Goal: Task Accomplishment & Management: Complete application form

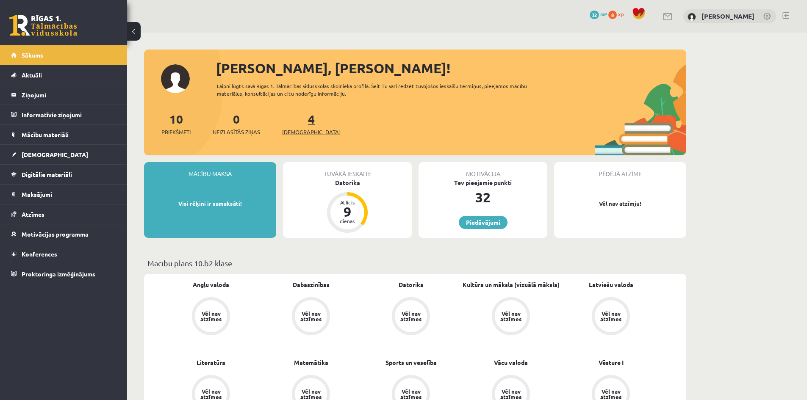
click at [295, 132] on span "[DEMOGRAPHIC_DATA]" at bounding box center [311, 132] width 58 height 8
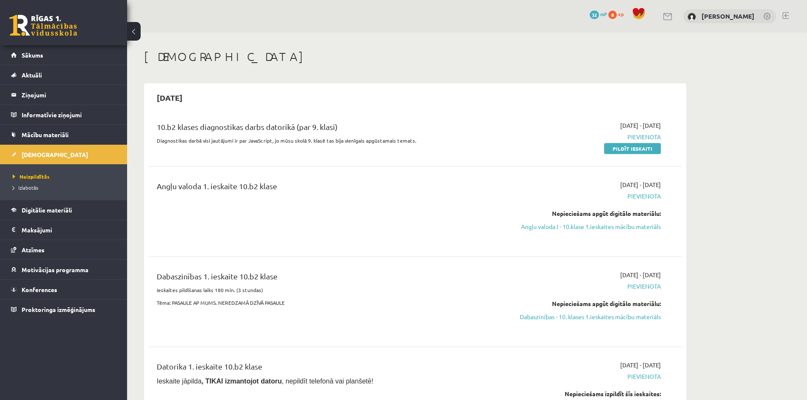
drag, startPoint x: 306, startPoint y: 124, endPoint x: 324, endPoint y: 128, distance: 18.7
click at [324, 128] on div "10.b2 klases diagnostikas darbs datorikā (par 9. klasi)" at bounding box center [323, 129] width 332 height 16
drag, startPoint x: 365, startPoint y: 127, endPoint x: 361, endPoint y: 122, distance: 6.6
click at [365, 127] on div "10.b2 klases diagnostikas darbs datorikā (par 9. klasi)" at bounding box center [323, 129] width 332 height 16
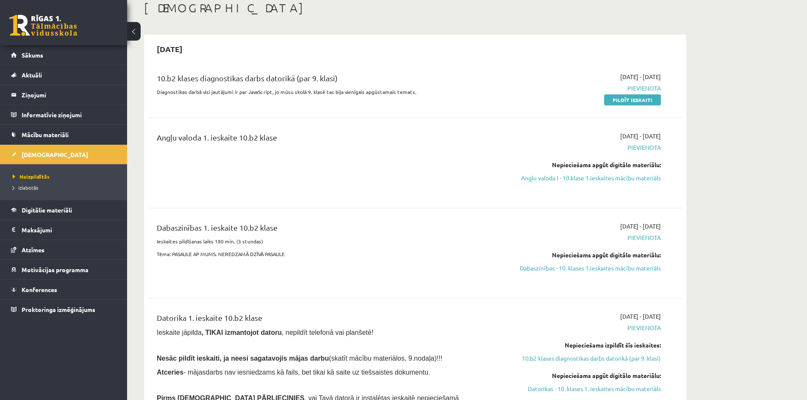
scroll to position [42, 0]
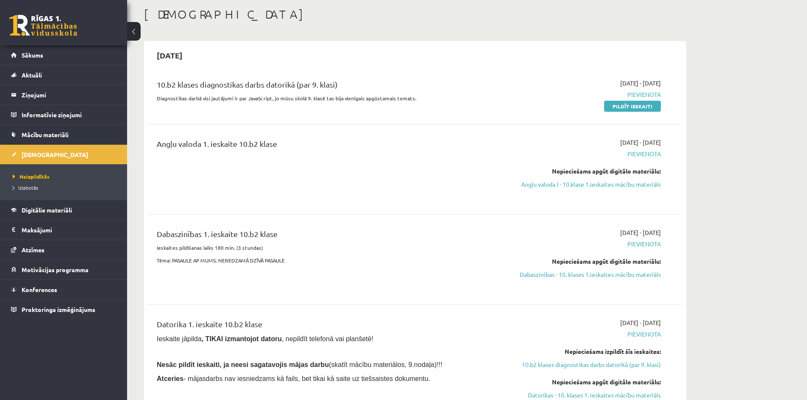
drag, startPoint x: 304, startPoint y: 148, endPoint x: 446, endPoint y: 150, distance: 142.7
click at [399, 146] on div "Angļu valoda 1. ieskaite 10.b2 klase" at bounding box center [323, 146] width 332 height 16
click at [422, 180] on div "Angļu valoda 1. ieskaite 10.b2 klase" at bounding box center [322, 169] width 344 height 63
click at [648, 156] on span "Pievienota" at bounding box center [581, 153] width 160 height 9
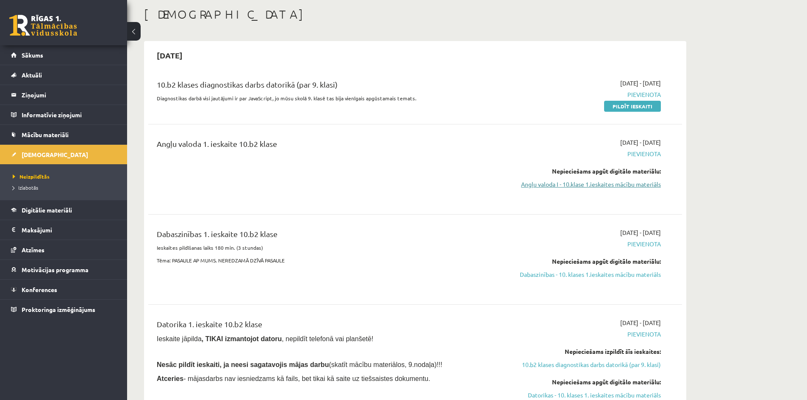
click at [602, 186] on link "Angļu valoda I - 10.klase 1.ieskaites mācību materiāls" at bounding box center [581, 184] width 160 height 9
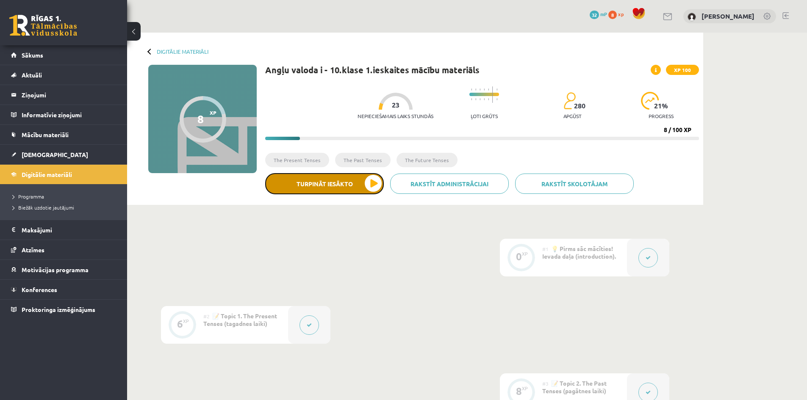
click at [362, 182] on button "Turpināt iesākto" at bounding box center [324, 183] width 119 height 21
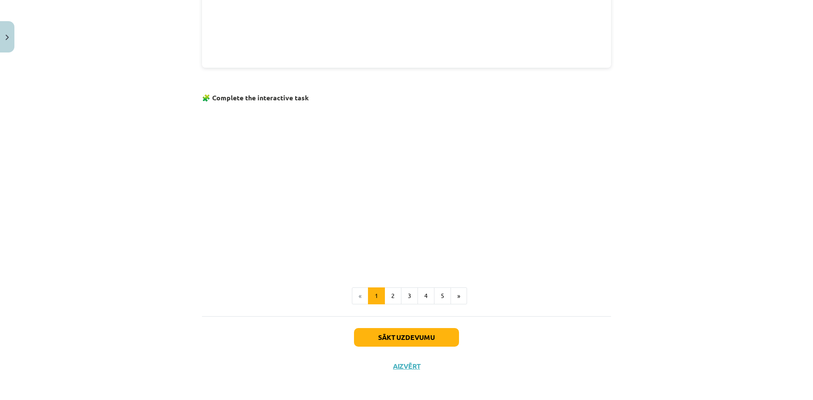
scroll to position [459, 0]
click at [409, 328] on button "Sākt uzdevumu" at bounding box center [406, 337] width 105 height 19
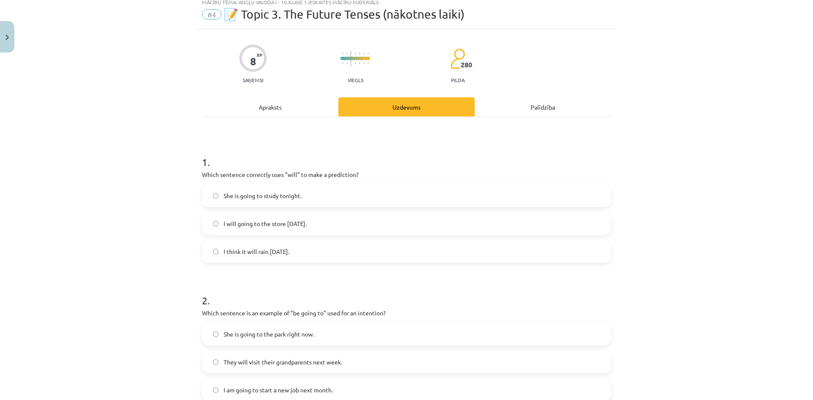
scroll to position [42, 0]
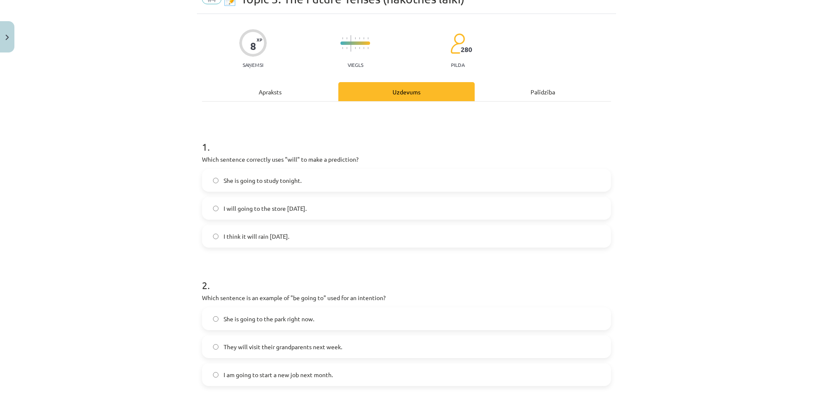
click at [276, 240] on span "I think it will rain tomorrow." at bounding box center [257, 236] width 66 height 9
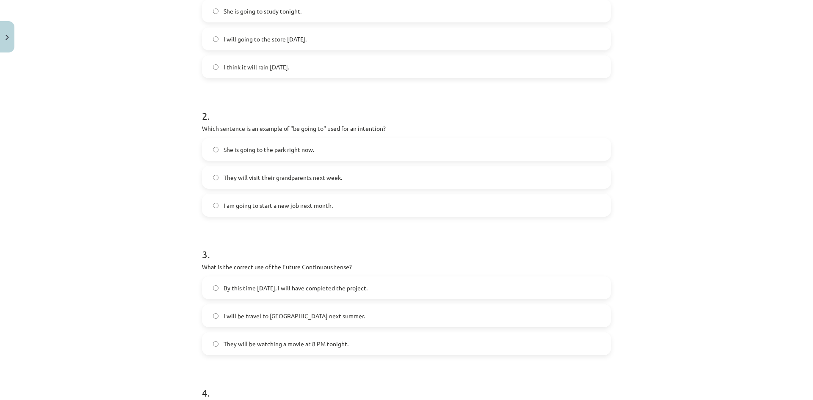
scroll to position [254, 0]
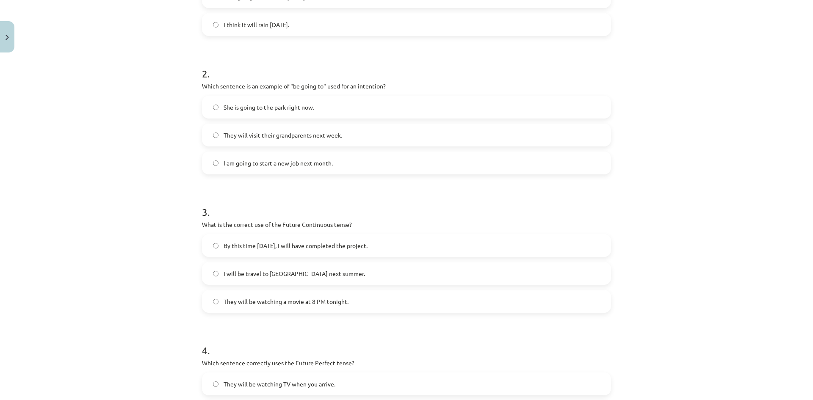
drag, startPoint x: 317, startPoint y: 117, endPoint x: 344, endPoint y: 94, distance: 35.5
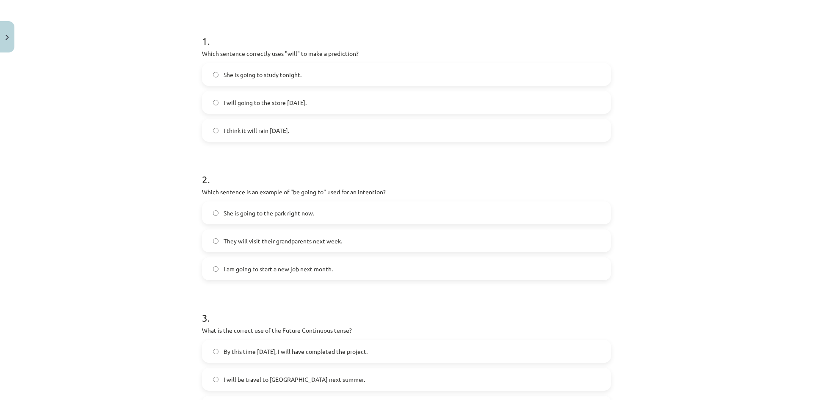
scroll to position [169, 0]
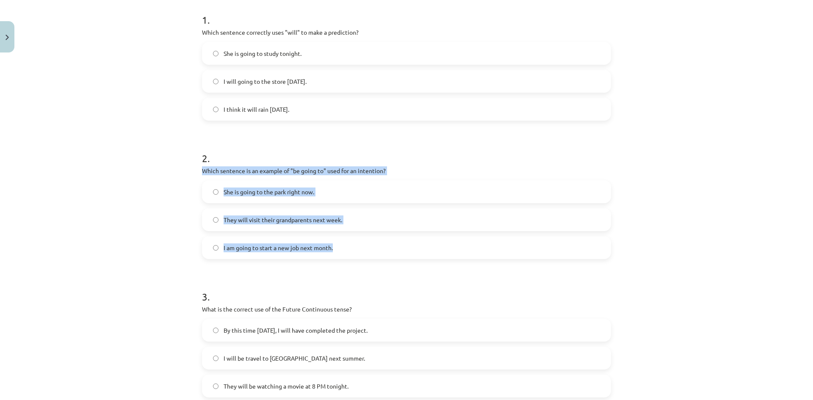
drag, startPoint x: 199, startPoint y: 171, endPoint x: 344, endPoint y: 259, distance: 169.0
click at [344, 259] on div "2 . Which sentence is an example of "be going to" used for an intention? She is…" at bounding box center [406, 199] width 409 height 122
copy div "Which sentence is an example of "be going to" used for an intention? She is goi…"
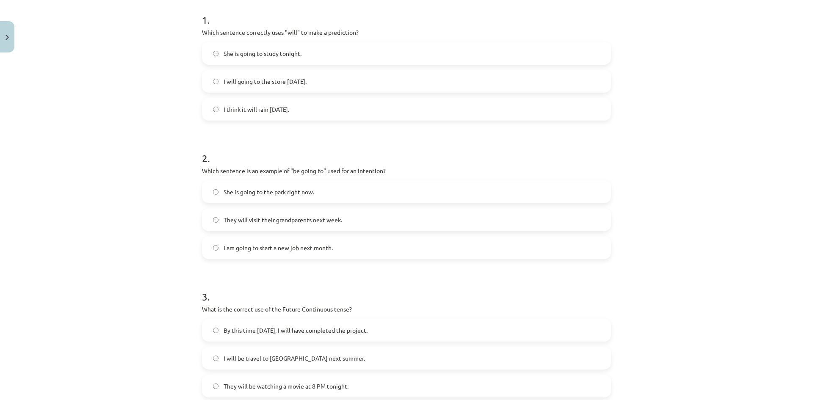
click at [464, 145] on h1 "2 ." at bounding box center [406, 151] width 409 height 26
click at [326, 249] on span "I am going to start a new job next month." at bounding box center [278, 247] width 109 height 9
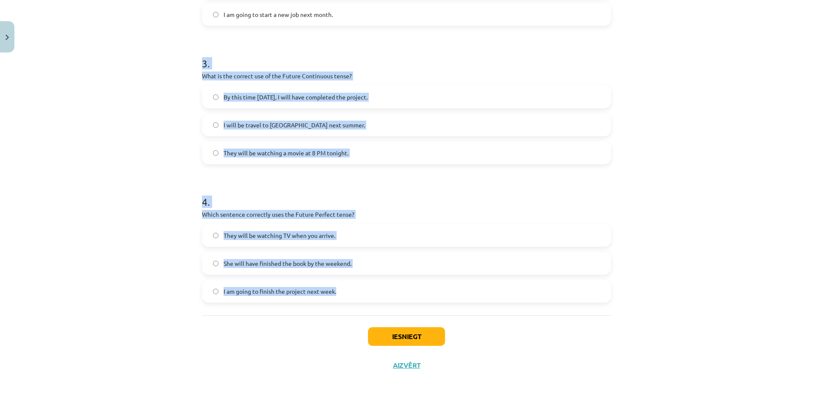
scroll to position [403, 0]
drag, startPoint x: 193, startPoint y: 146, endPoint x: 371, endPoint y: 317, distance: 246.4
click at [371, 317] on div "8 XP Saņemsi Viegls 280 pilda Apraksts Uzdevums Palīdzība 1 . Which sentence co…" at bounding box center [406, 16] width 419 height 726
copy form "3 . What is the correct use of the Future Continuous tense? By this time tomorr…"
click at [131, 218] on div "Mācību tēma: Angļu valoda i - 10.klase 1.ieskaites mācību materiāls #4 📝 Topic …" at bounding box center [406, 200] width 813 height 400
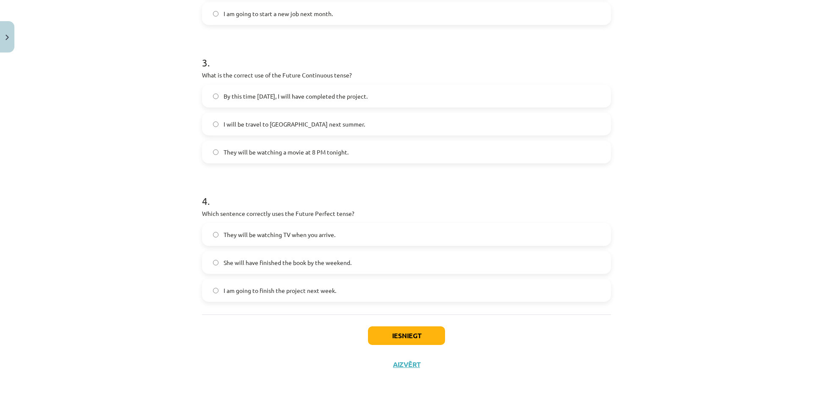
click at [215, 160] on label "They will be watching a movie at 8 PM tonight." at bounding box center [406, 151] width 407 height 21
click at [413, 337] on button "Iesniegt" at bounding box center [406, 335] width 77 height 19
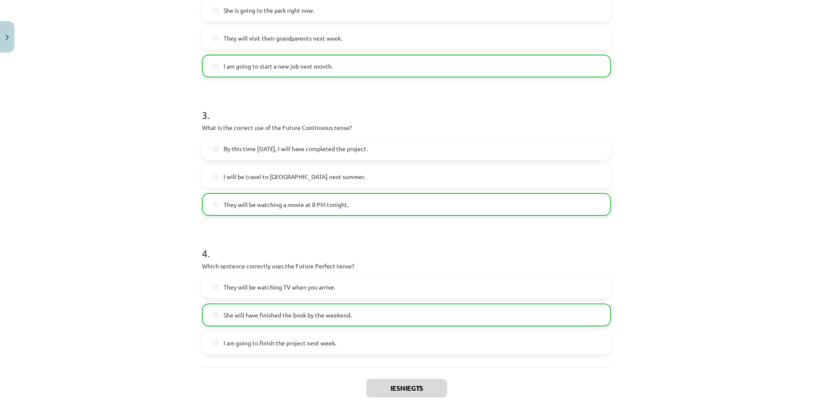
scroll to position [431, 0]
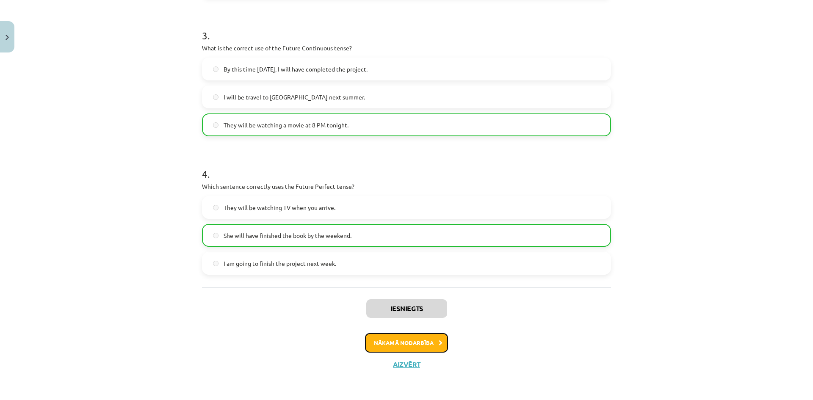
click at [427, 341] on button "Nākamā nodarbība" at bounding box center [406, 342] width 83 height 19
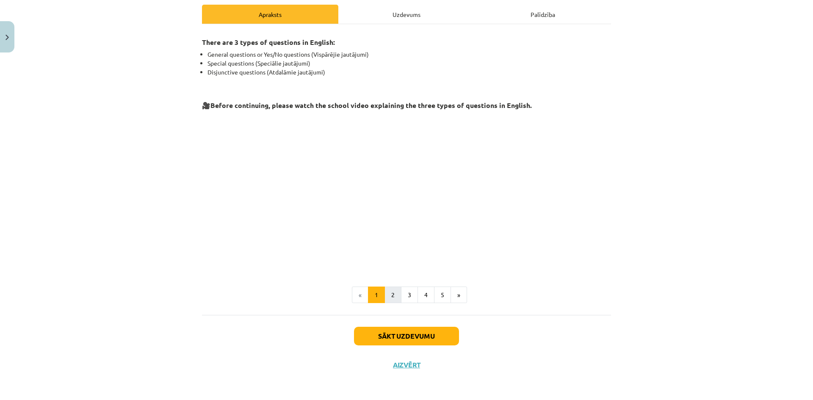
scroll to position [77, 0]
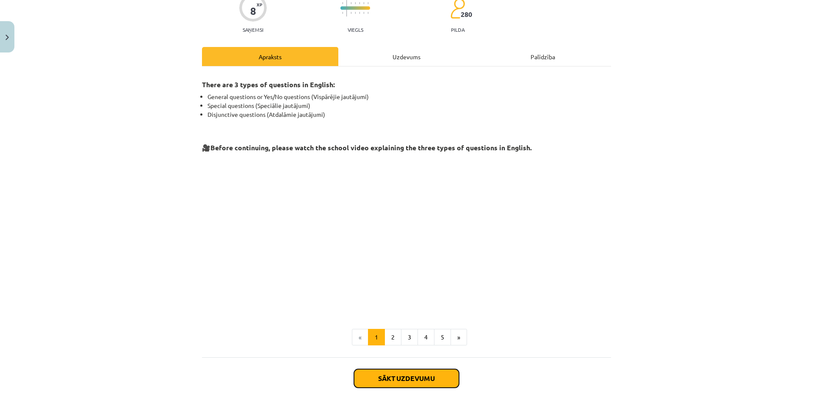
click at [412, 374] on button "Sākt uzdevumu" at bounding box center [406, 378] width 105 height 19
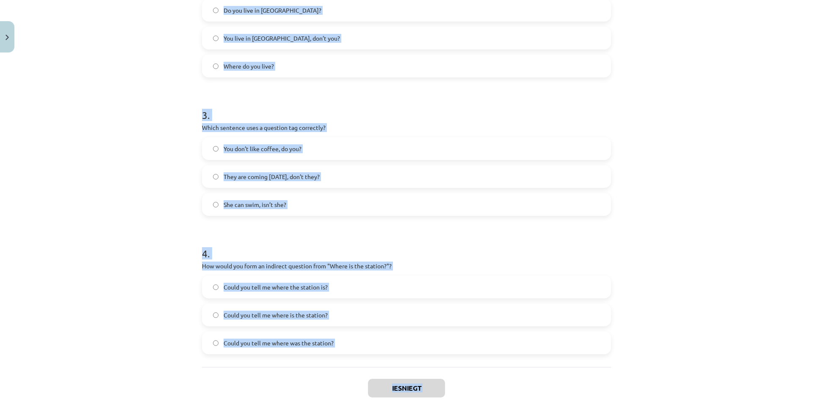
scroll to position [403, 0]
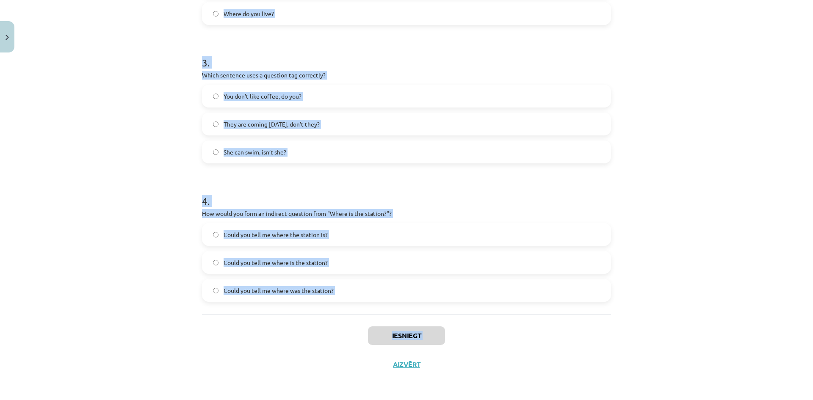
drag, startPoint x: 200, startPoint y: 176, endPoint x: 377, endPoint y: 365, distance: 259.4
click at [377, 365] on div "8 XP Saņemsi Viegls 280 pilda Apraksts Uzdevums Palīdzība 1 . What is the corre…" at bounding box center [406, 16] width 419 height 726
copy div "What is the correct word order for a question in the Present Simple tense? Verb…"
click at [129, 213] on div "Mācību tēma: Angļu valoda i - 10.klase 1.ieskaites mācību materiāls #5 💬 Topic …" at bounding box center [406, 200] width 813 height 400
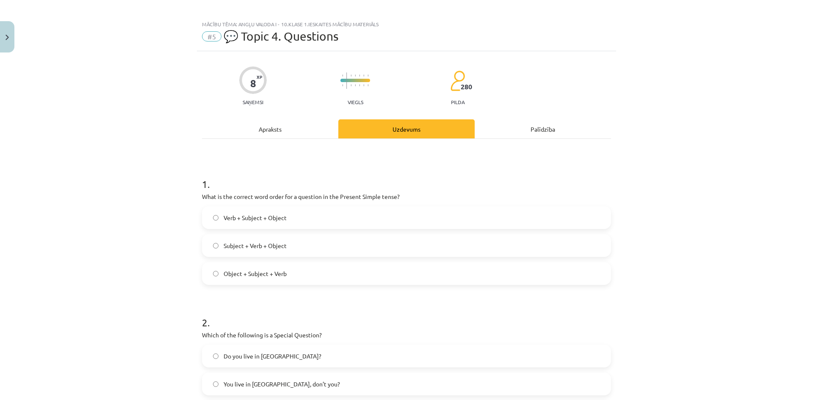
scroll to position [0, 0]
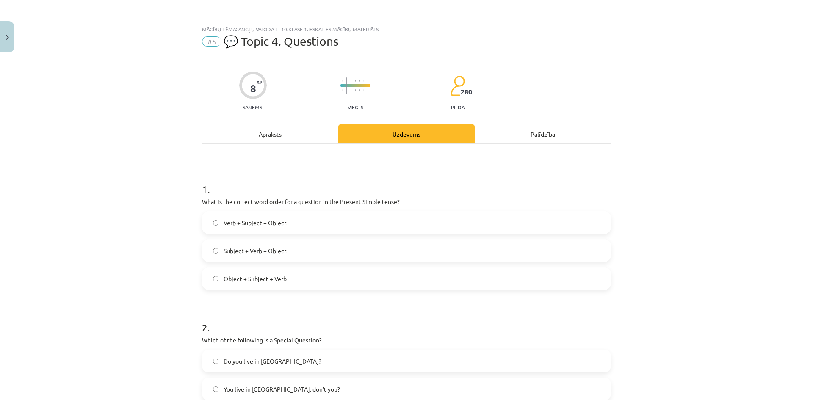
click at [243, 231] on label "Verb + Subject + Object" at bounding box center [406, 222] width 407 height 21
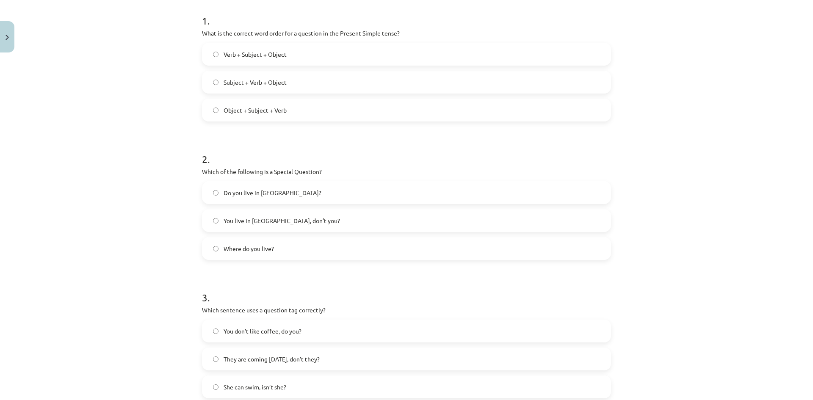
scroll to position [169, 0]
click at [260, 197] on label "Do you live in Riga?" at bounding box center [406, 191] width 407 height 21
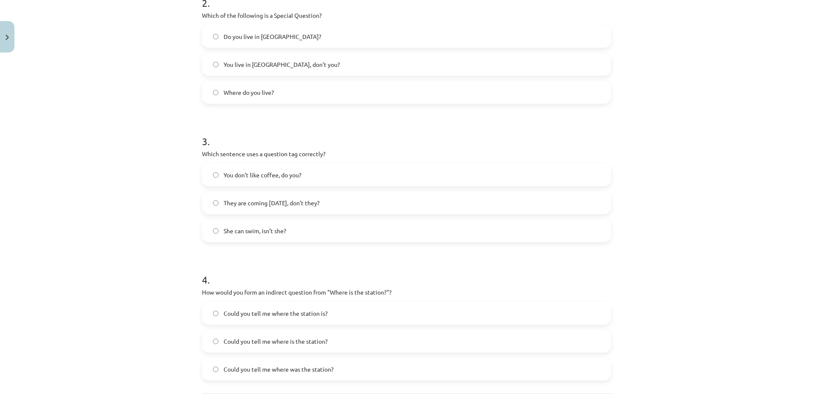
scroll to position [339, 0]
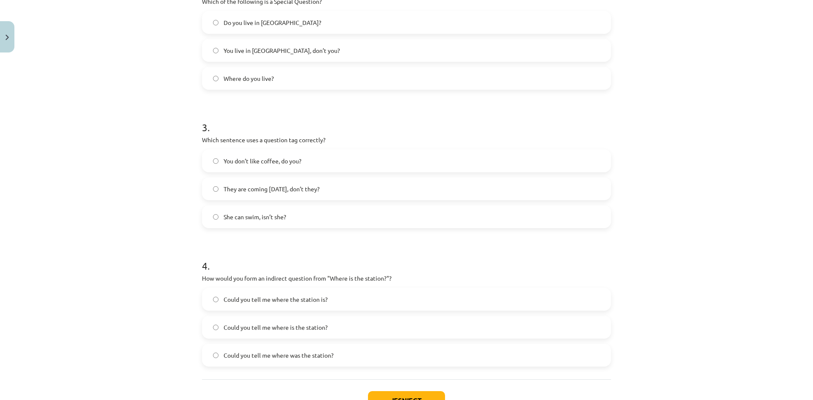
click at [261, 214] on span "She can swim, isn’t she?" at bounding box center [255, 217] width 63 height 9
click at [321, 322] on label "Could you tell me where is the station?" at bounding box center [406, 327] width 407 height 21
click at [419, 393] on button "Iesniegt" at bounding box center [406, 400] width 77 height 19
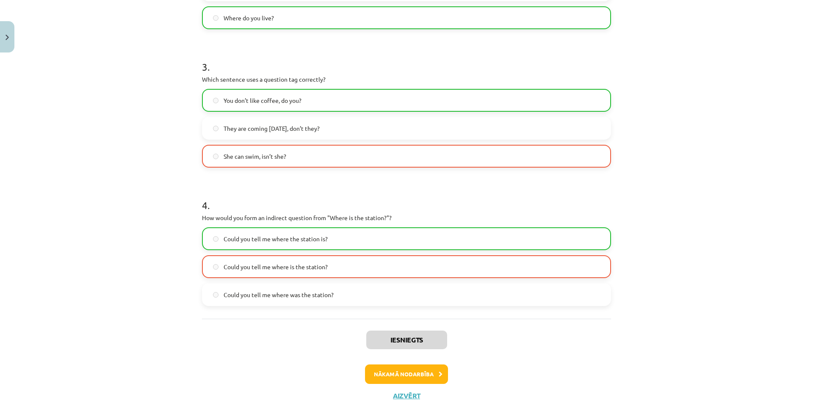
scroll to position [431, 0]
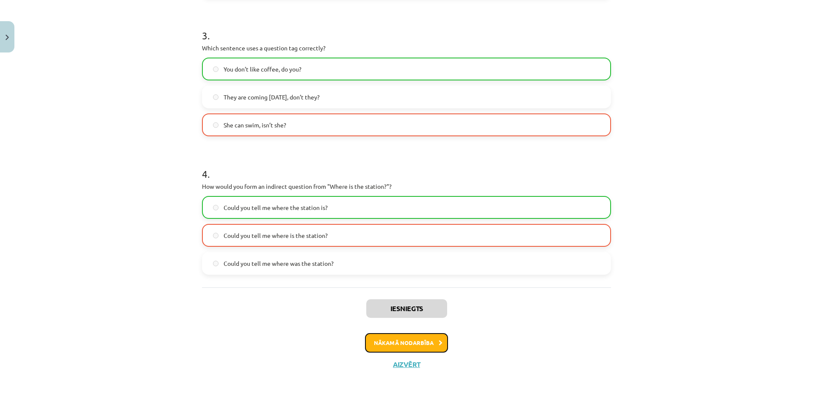
click at [415, 345] on button "Nākamā nodarbība" at bounding box center [406, 342] width 83 height 19
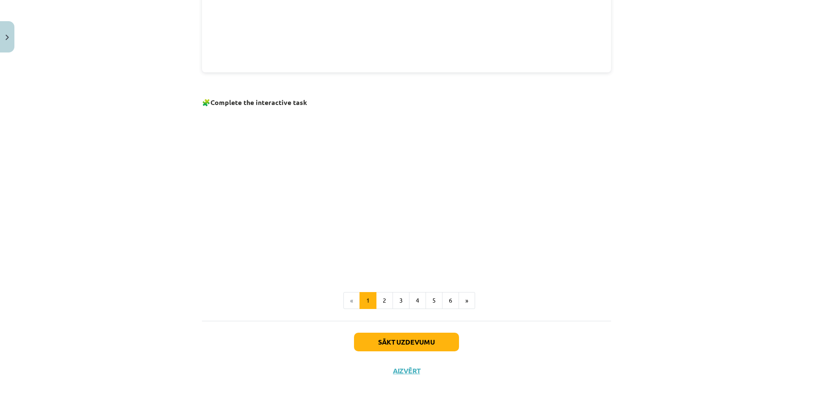
scroll to position [486, 0]
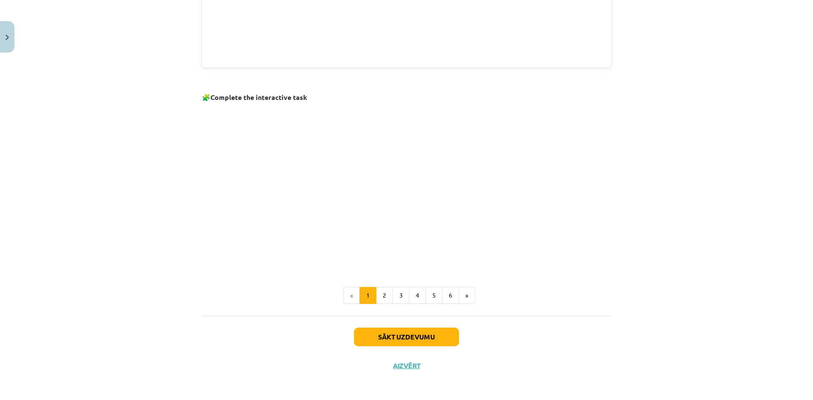
click at [572, 204] on p at bounding box center [406, 186] width 409 height 163
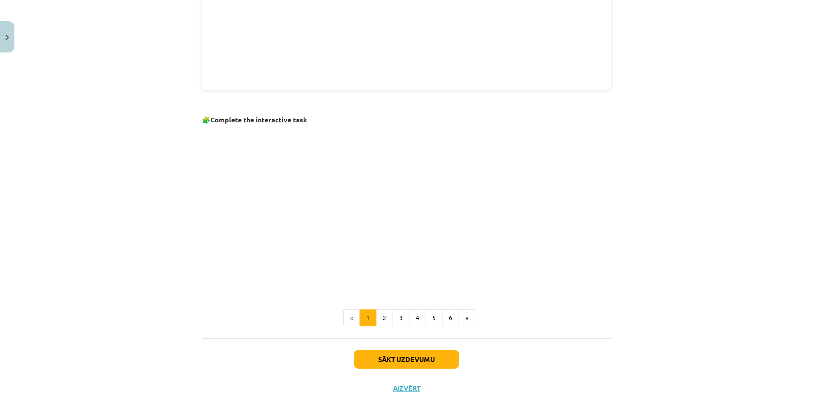
scroll to position [444, 0]
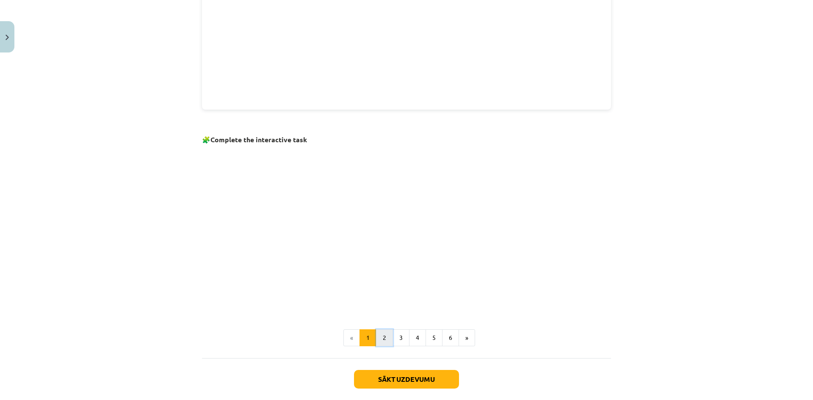
click at [384, 339] on button "2" at bounding box center [384, 337] width 17 height 17
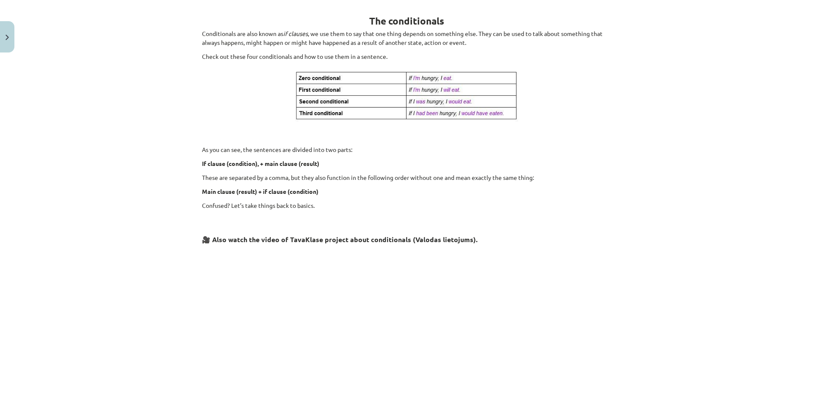
scroll to position [286, 0]
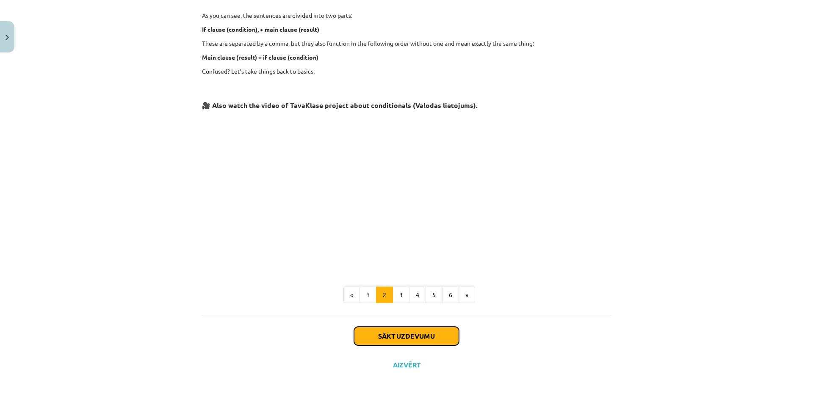
click at [422, 339] on button "Sākt uzdevumu" at bounding box center [406, 336] width 105 height 19
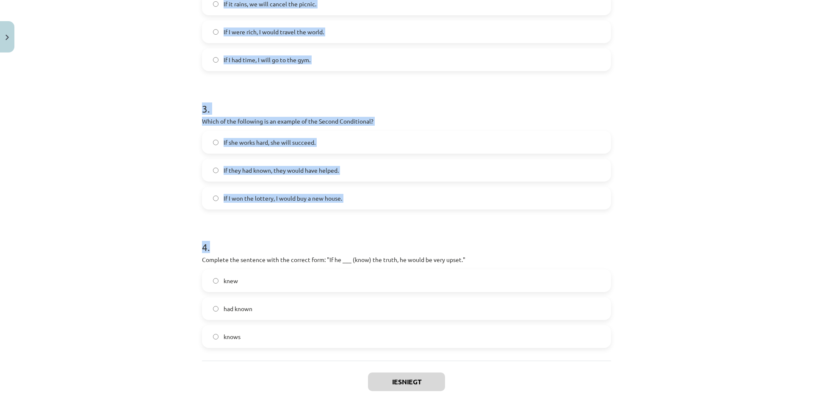
scroll to position [403, 0]
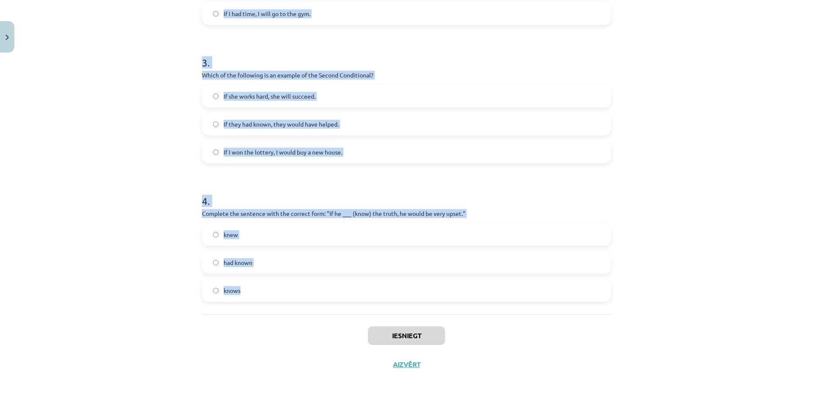
drag, startPoint x: 199, startPoint y: 177, endPoint x: 387, endPoint y: 282, distance: 214.4
click at [387, 282] on form "1 . Which conditional is used to express a general truth? Second Conditional Fi…" at bounding box center [406, 33] width 409 height 537
copy form "Which conditional is used to express a general truth? Second Conditional First …"
click at [65, 95] on div "Mācību tēma: Angļu valoda i - 10.klase 1.ieskaites mācību materiāls #6 📝 Topic …" at bounding box center [406, 200] width 813 height 400
click at [118, 199] on div "Mācību tēma: Angļu valoda i - 10.klase 1.ieskaites mācību materiāls #6 📝 Topic …" at bounding box center [406, 200] width 813 height 400
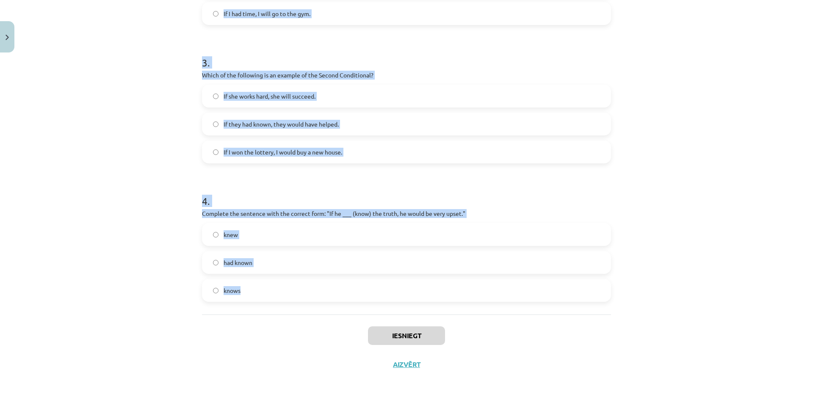
click at [339, 176] on form "1 . Which conditional is used to express a general truth? Second Conditional Fi…" at bounding box center [406, 33] width 409 height 537
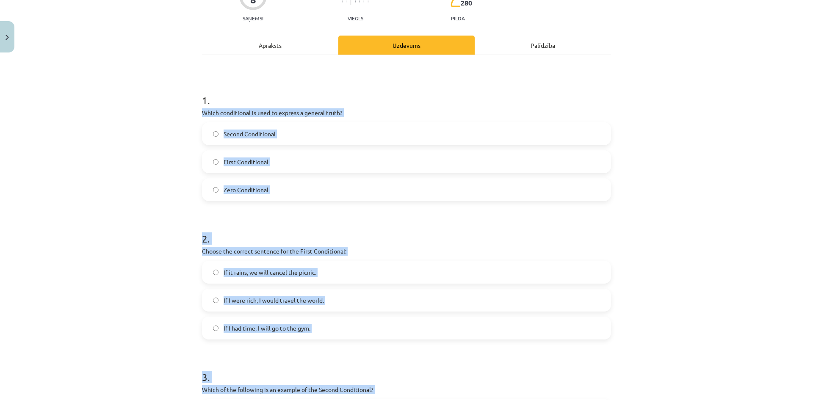
scroll to position [0, 0]
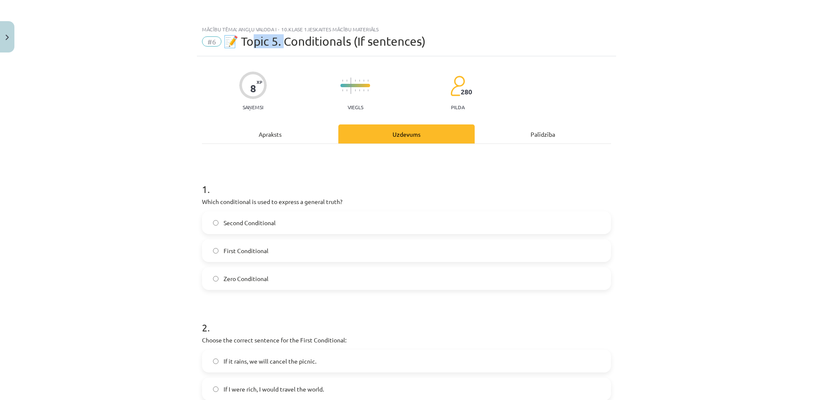
drag, startPoint x: 254, startPoint y: 43, endPoint x: 285, endPoint y: 44, distance: 31.4
click at [285, 44] on span "📝 Topic 5. Conditionals (If sentences)" at bounding box center [325, 41] width 202 height 14
click at [290, 54] on div "Mācību tēma: Angļu valoda i - 10.klase 1.ieskaites mācību materiāls #6 📝 Topic …" at bounding box center [406, 38] width 419 height 35
click at [676, 341] on div "Mācību tēma: Angļu valoda i - 10.klase 1.ieskaites mācību materiāls #6 📝 Topic …" at bounding box center [406, 200] width 813 height 400
click at [720, 159] on div "Mācību tēma: Angļu valoda i - 10.klase 1.ieskaites mācību materiāls #6 📝 Topic …" at bounding box center [406, 200] width 813 height 400
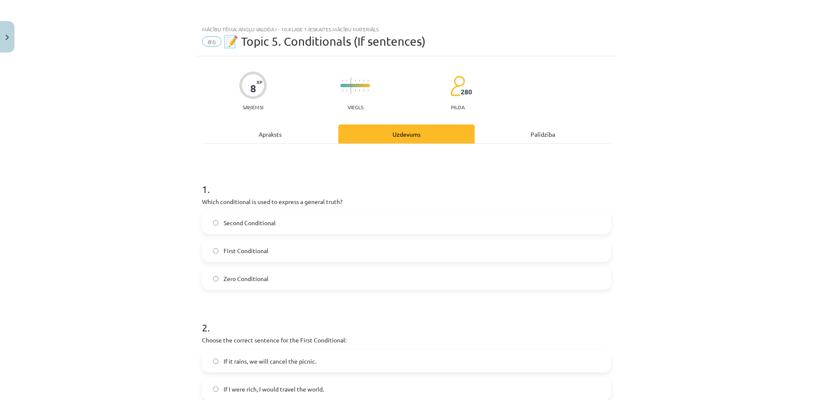
click at [284, 281] on label "Zero Conditional" at bounding box center [406, 278] width 407 height 21
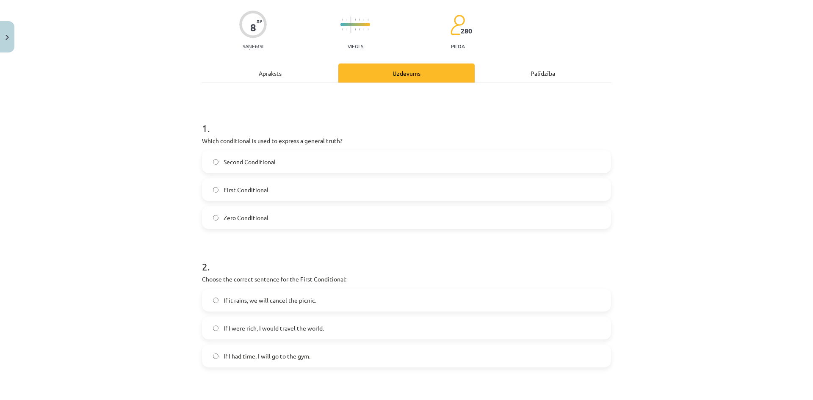
scroll to position [127, 0]
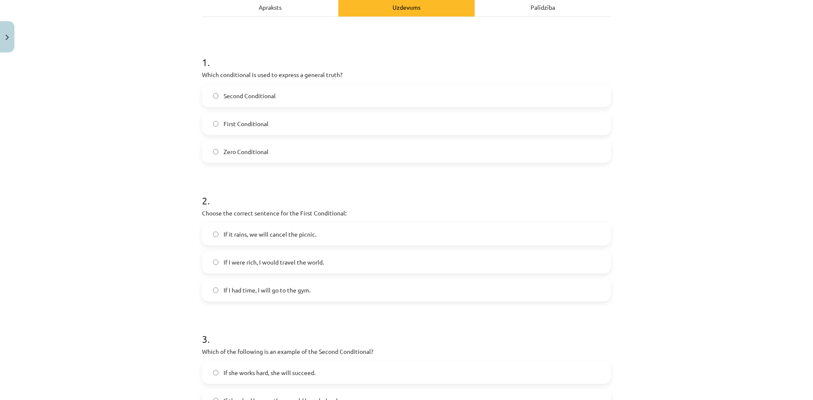
click at [202, 268] on div "If I were rich, I would travel the world." at bounding box center [406, 262] width 409 height 23
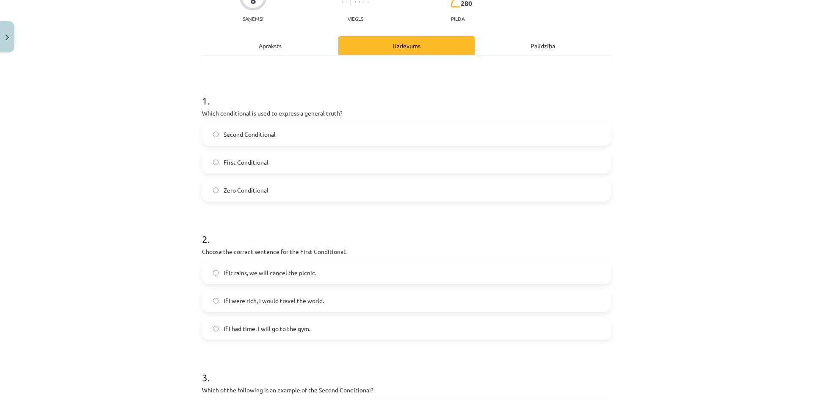
scroll to position [169, 0]
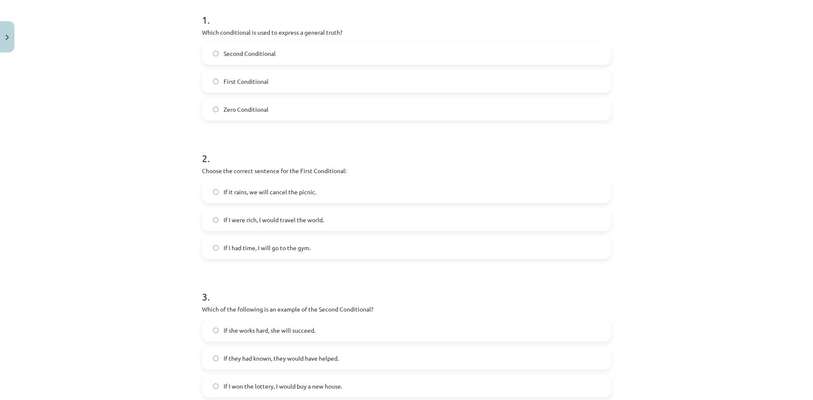
click at [260, 194] on span "If it rains, we will cancel the picnic." at bounding box center [270, 192] width 93 height 9
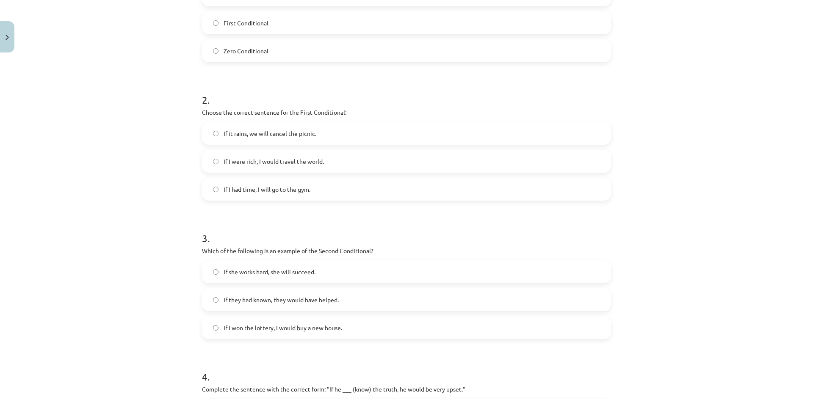
scroll to position [339, 0]
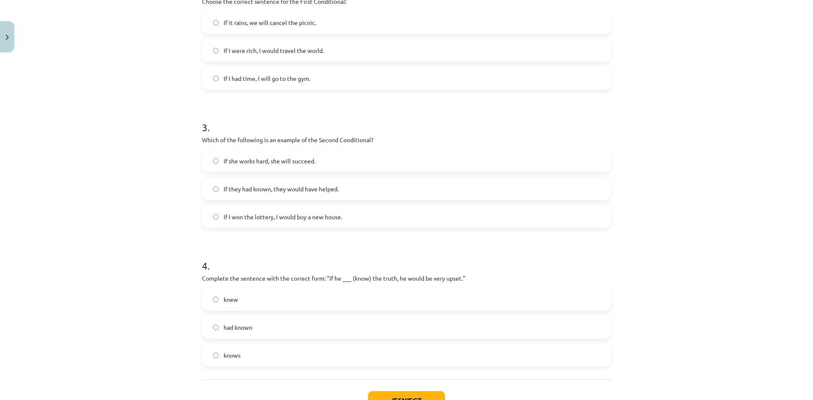
click at [269, 302] on label "knew" at bounding box center [406, 299] width 407 height 21
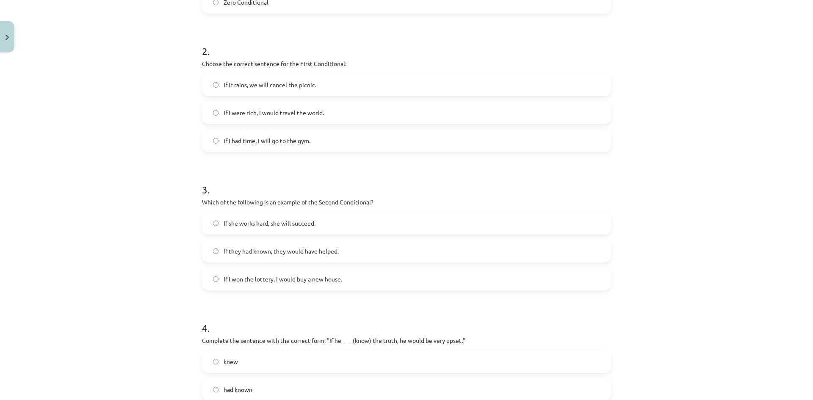
drag, startPoint x: 285, startPoint y: 254, endPoint x: 277, endPoint y: 279, distance: 26.1
click at [285, 254] on span "If they had known, they would have helped." at bounding box center [281, 251] width 115 height 9
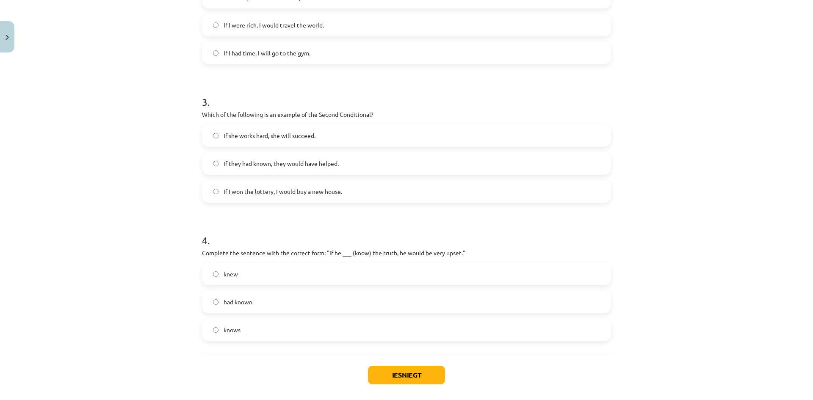
scroll to position [403, 0]
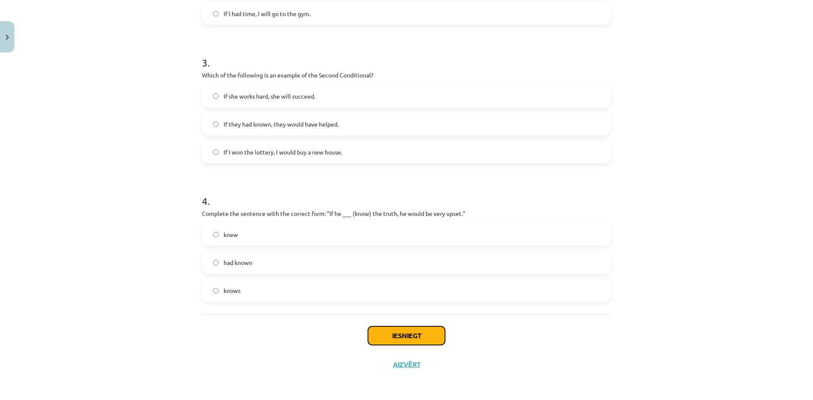
click at [423, 334] on button "Iesniegt" at bounding box center [406, 335] width 77 height 19
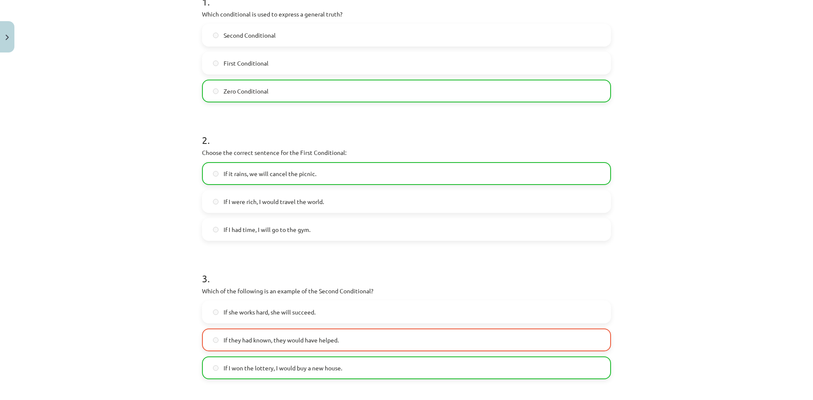
scroll to position [319, 0]
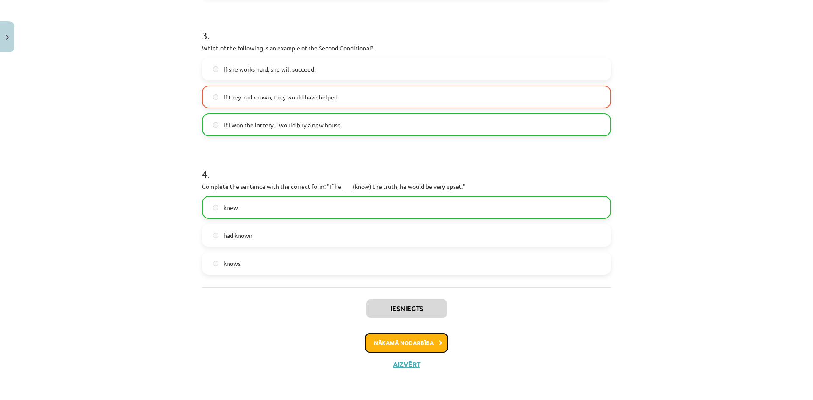
click at [421, 340] on button "Nākamā nodarbība" at bounding box center [406, 342] width 83 height 19
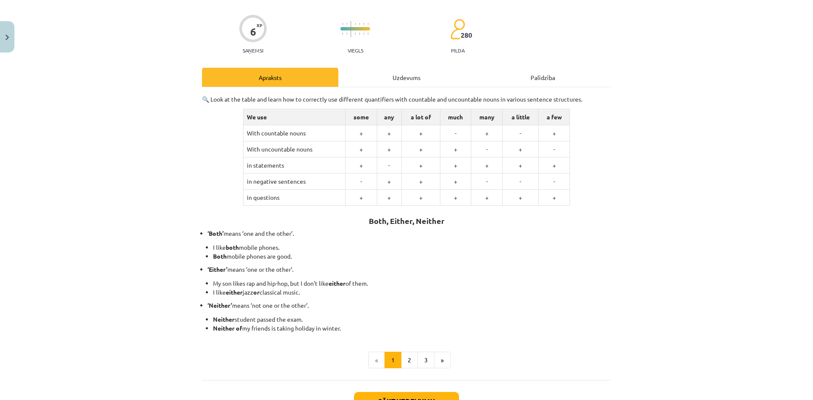
scroll to position [122, 0]
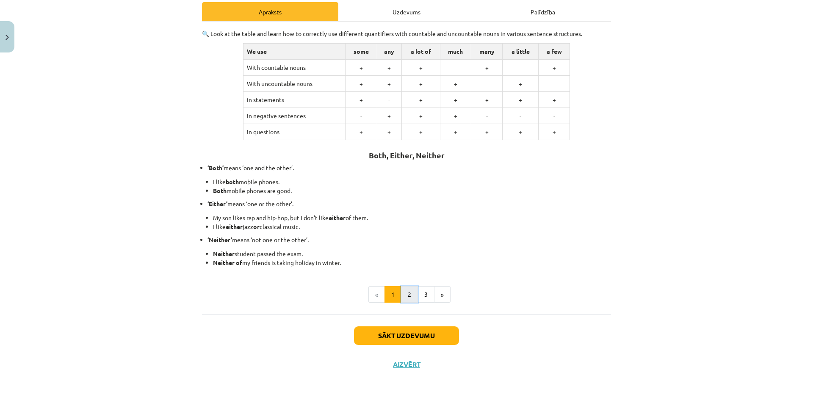
click at [411, 293] on button "2" at bounding box center [409, 294] width 17 height 17
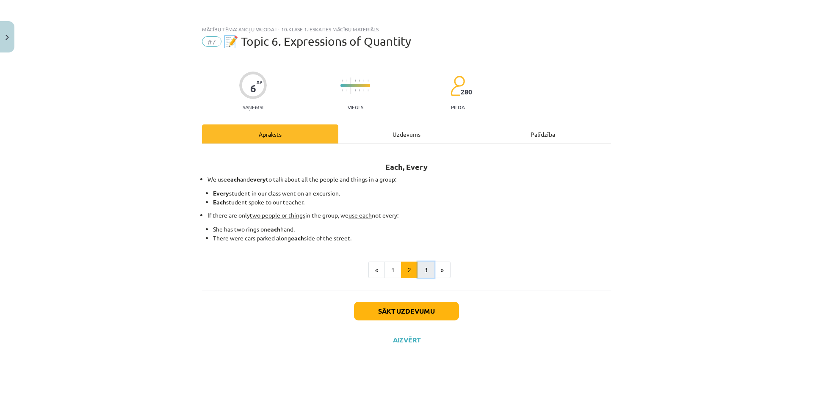
click at [427, 274] on button "3" at bounding box center [425, 270] width 17 height 17
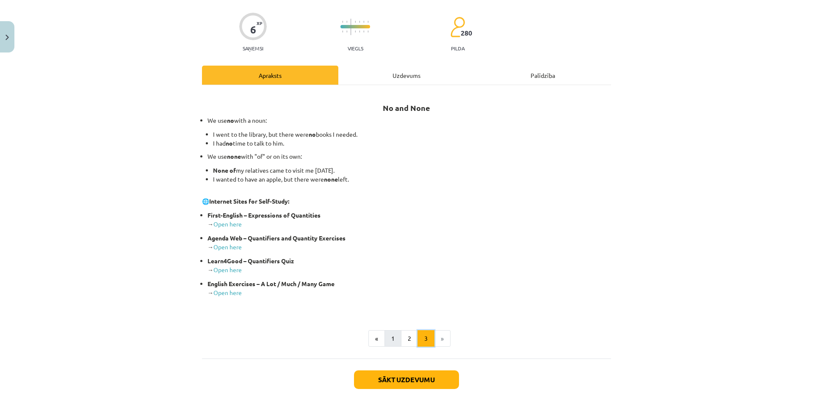
scroll to position [103, 0]
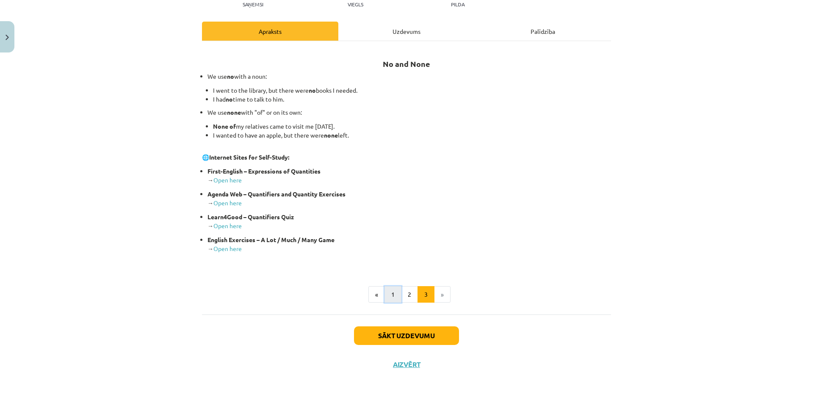
click at [390, 293] on button "1" at bounding box center [392, 294] width 17 height 17
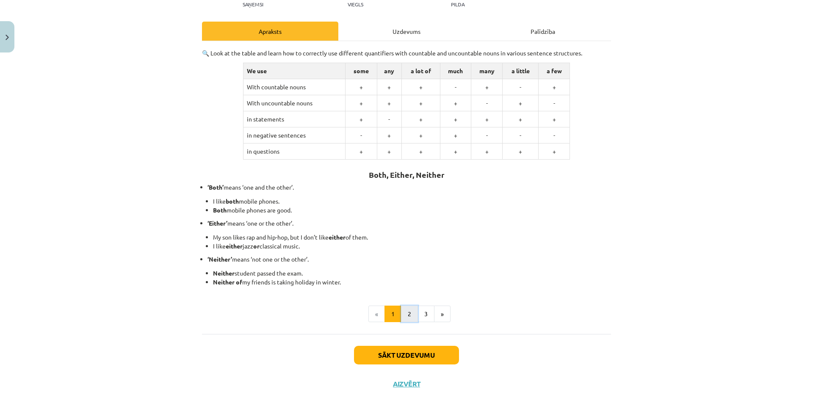
click at [405, 318] on button "2" at bounding box center [409, 314] width 17 height 17
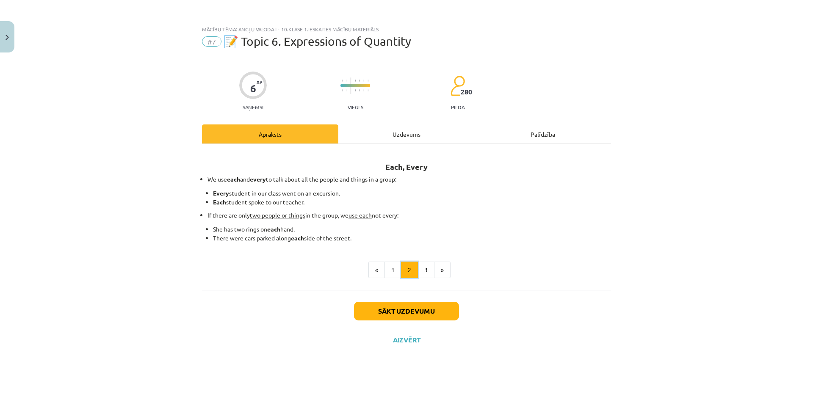
scroll to position [0, 0]
click at [425, 267] on button "3" at bounding box center [425, 270] width 17 height 17
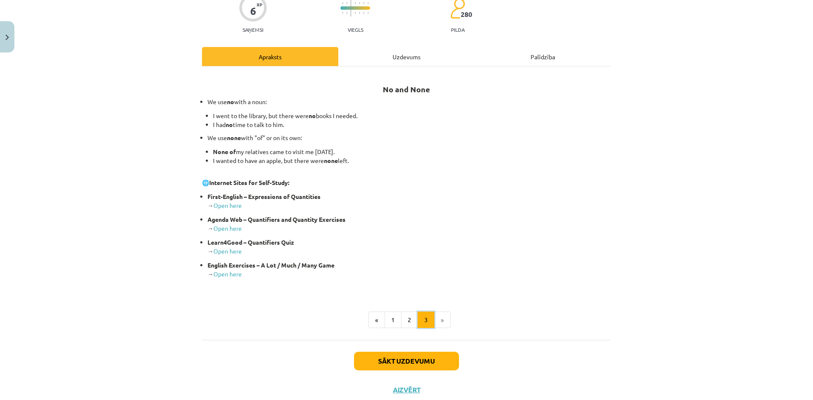
scroll to position [85, 0]
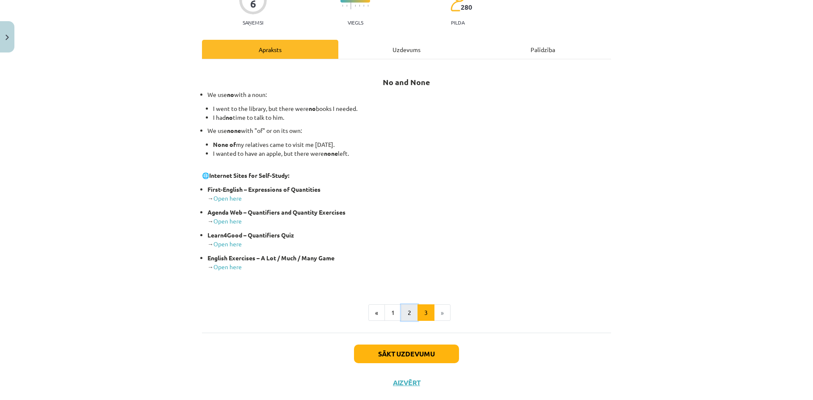
click at [401, 311] on button "2" at bounding box center [409, 312] width 17 height 17
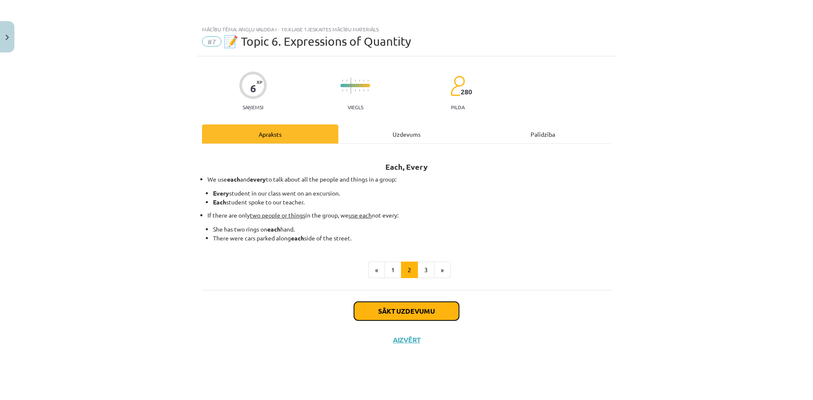
click at [417, 314] on button "Sākt uzdevumu" at bounding box center [406, 311] width 105 height 19
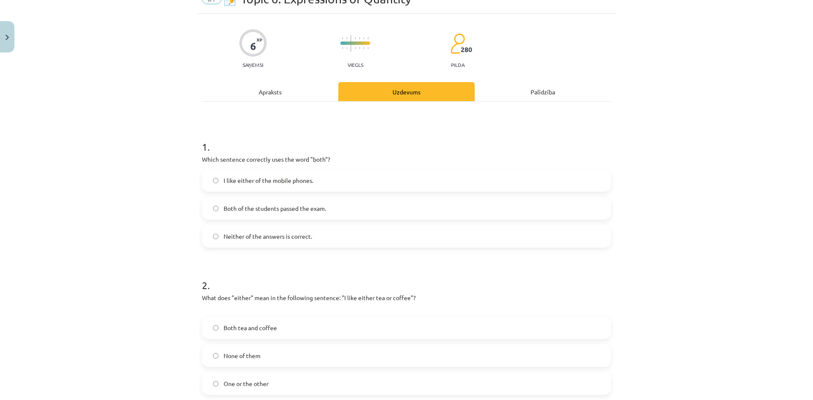
scroll to position [85, 0]
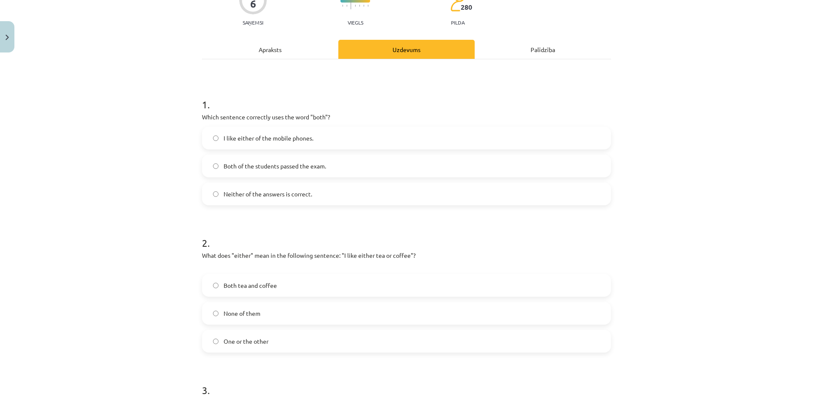
click at [257, 182] on div "Neither of the answers is correct." at bounding box center [406, 193] width 409 height 23
click at [275, 217] on form "1 . Which sentence correctly uses the word "both"? I like either of the mobile …" at bounding box center [406, 287] width 409 height 407
click at [225, 194] on span "Neither of the answers is correct." at bounding box center [268, 194] width 88 height 9
click at [214, 197] on label "Neither of the answers is correct." at bounding box center [406, 193] width 407 height 21
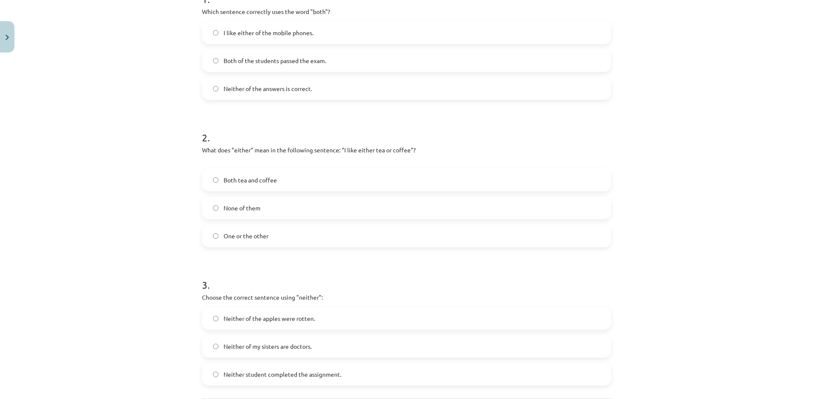
scroll to position [254, 0]
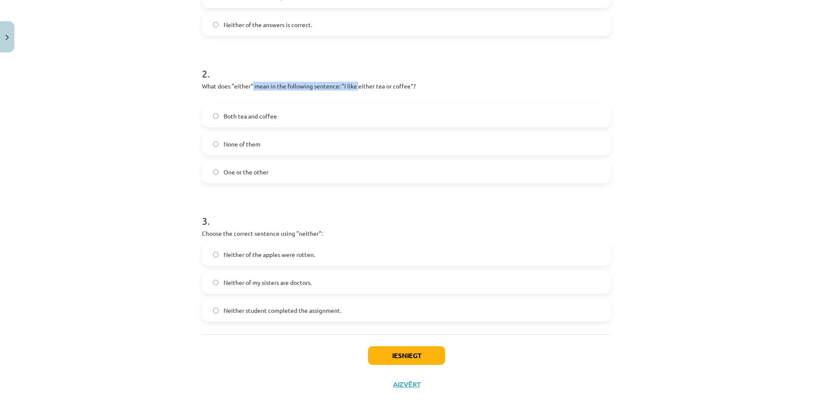
drag, startPoint x: 250, startPoint y: 88, endPoint x: 354, endPoint y: 85, distance: 103.8
click at [354, 85] on p "What does "either" mean in the following sentence: "I like either tea or coffee…" at bounding box center [406, 91] width 409 height 18
click at [377, 94] on p "What does "either" mean in the following sentence: "I like either tea or coffee…" at bounding box center [406, 91] width 409 height 18
drag, startPoint x: 374, startPoint y: 87, endPoint x: 379, endPoint y: 98, distance: 12.5
click at [395, 85] on p "What does "either" mean in the following sentence: "I like either tea or coffee…" at bounding box center [406, 91] width 409 height 18
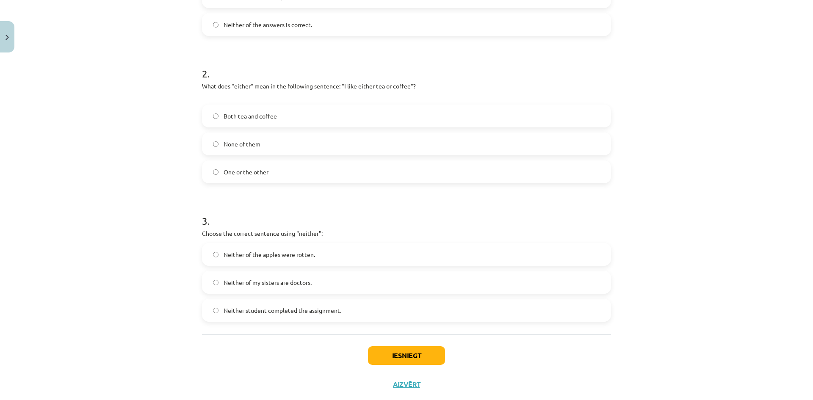
click at [251, 177] on label "One or the other" at bounding box center [406, 171] width 407 height 21
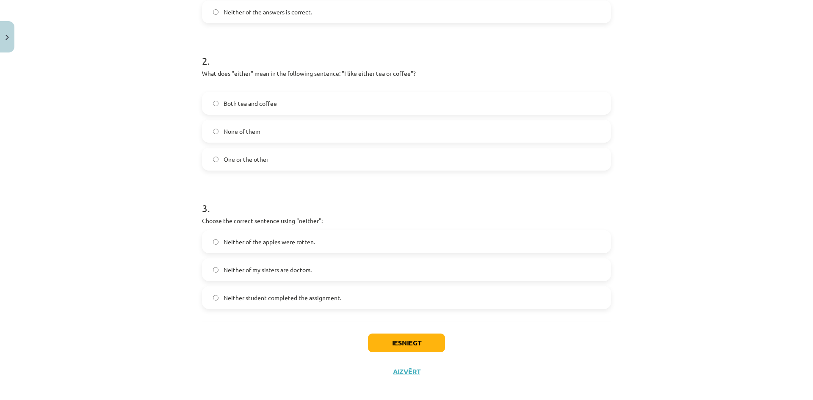
scroll to position [274, 0]
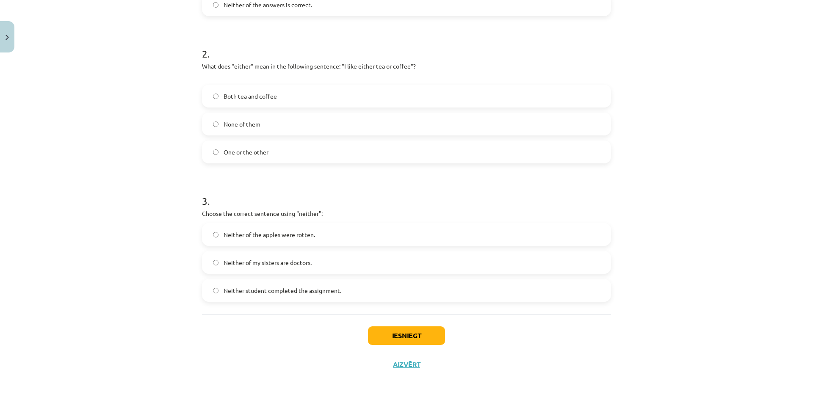
drag, startPoint x: 296, startPoint y: 264, endPoint x: 326, endPoint y: 286, distance: 37.2
click at [297, 265] on span "Neither of my sisters are doctors." at bounding box center [268, 262] width 88 height 9
click at [404, 340] on button "Iesniegt" at bounding box center [406, 335] width 77 height 19
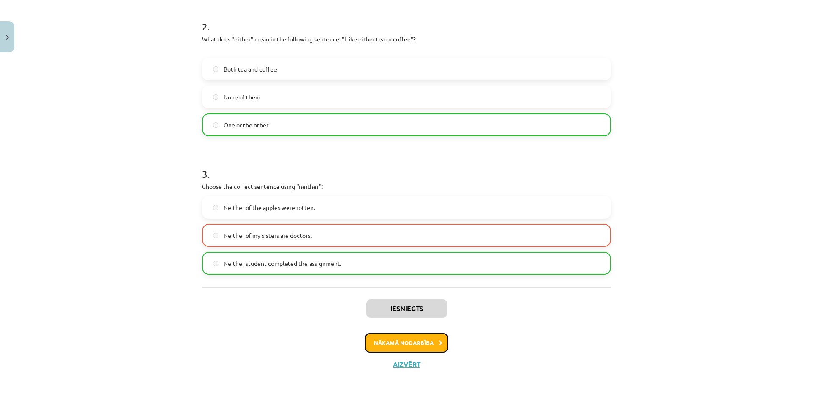
click at [404, 345] on button "Nākamā nodarbība" at bounding box center [406, 342] width 83 height 19
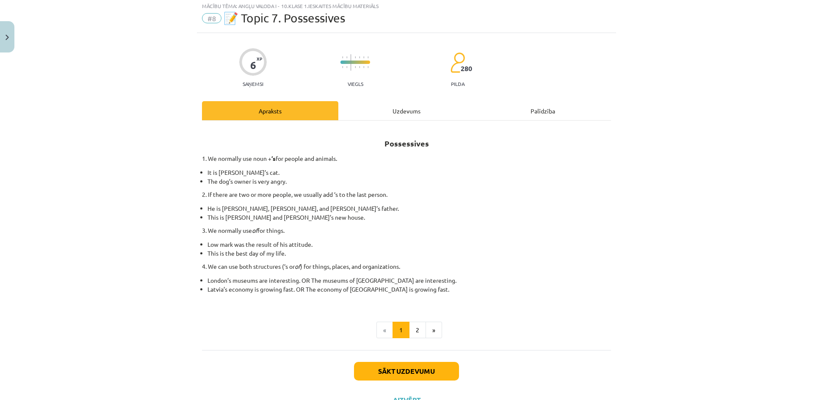
scroll to position [21, 0]
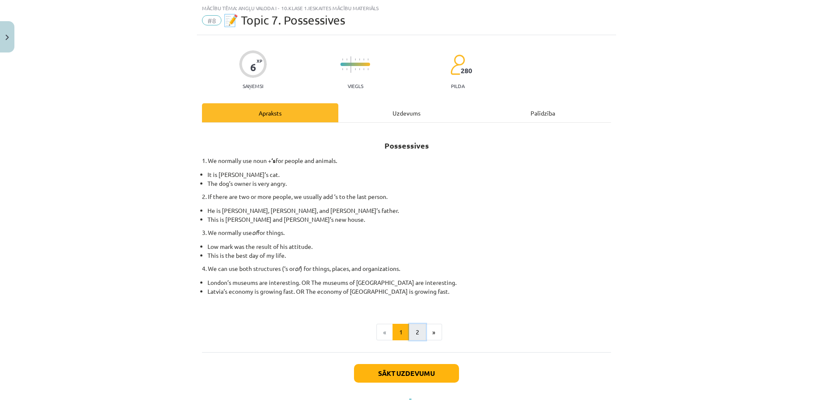
click at [418, 326] on button "2" at bounding box center [417, 332] width 17 height 17
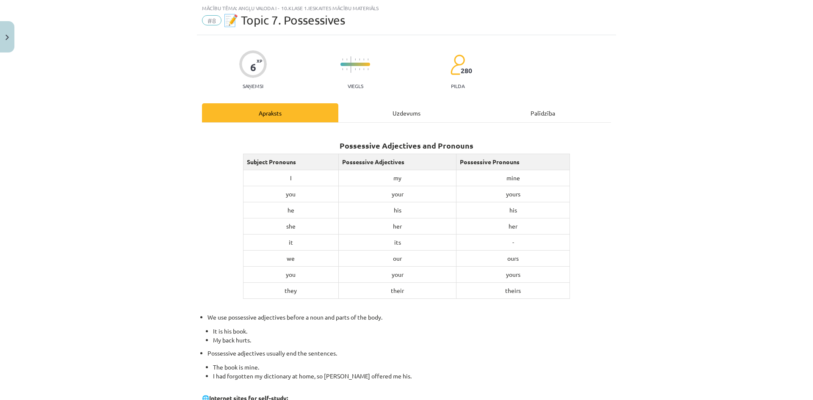
scroll to position [59, 0]
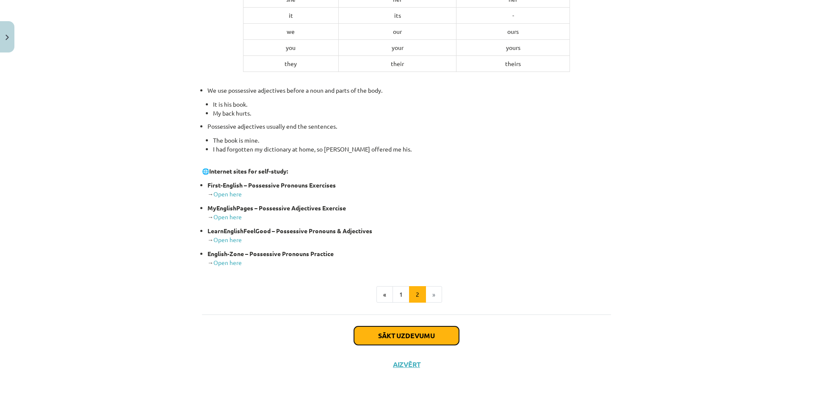
click at [409, 337] on button "Sākt uzdevumu" at bounding box center [406, 335] width 105 height 19
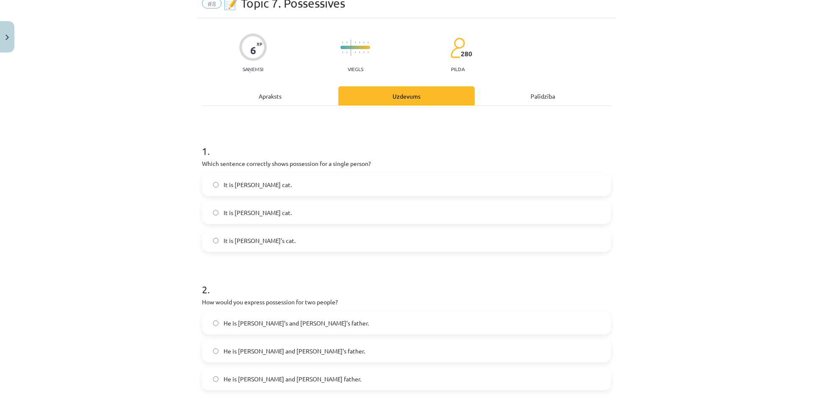
scroll to position [21, 0]
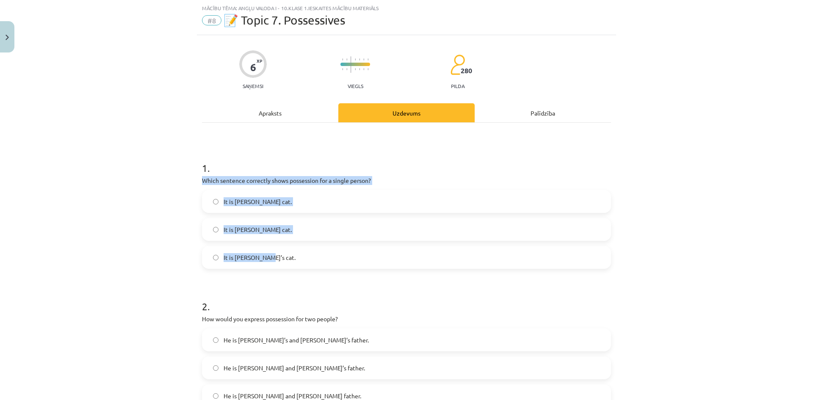
drag, startPoint x: 198, startPoint y: 179, endPoint x: 272, endPoint y: 249, distance: 102.1
click at [272, 249] on div "6 XP Saņemsi Viegls 280 pilda Apraksts Uzdevums Palīdzība 1 . Which sentence co…" at bounding box center [406, 329] width 419 height 588
copy div "Which sentence correctly shows possession for a single person? It is Janes cat.…"
click at [134, 196] on div "Mācību tēma: Angļu valoda i - 10.klase 1.ieskaites mācību materiāls #8 📝 Topic …" at bounding box center [406, 200] width 813 height 400
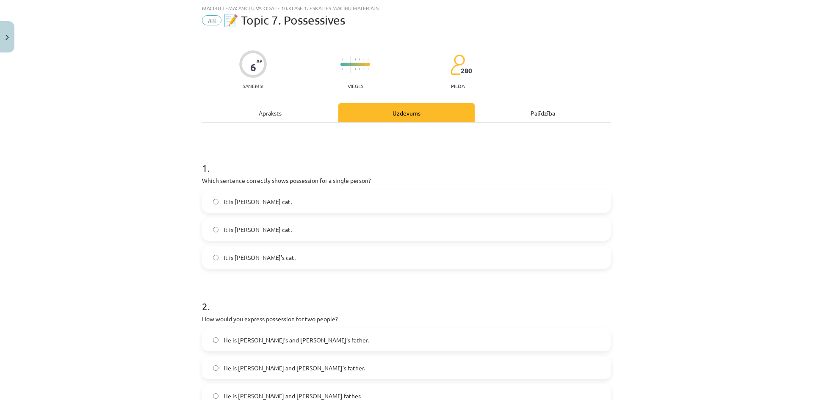
click at [265, 229] on label "It is Janes’s cat." at bounding box center [406, 229] width 407 height 21
click at [270, 246] on div "It is Jane’s cat." at bounding box center [406, 257] width 409 height 23
click at [272, 253] on label "It is Jane’s cat." at bounding box center [406, 257] width 407 height 21
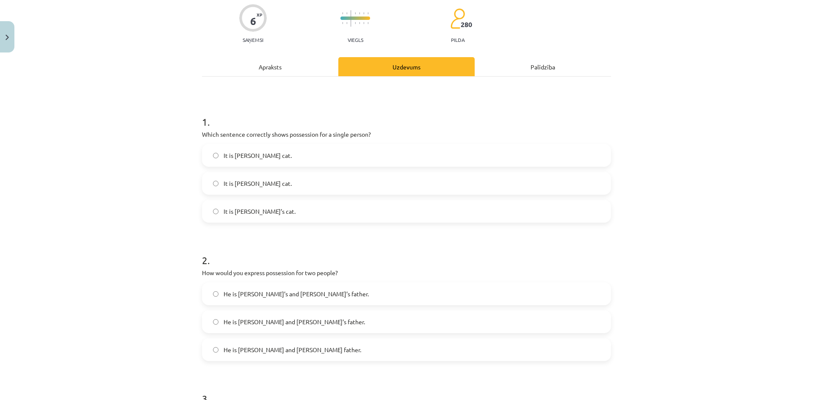
scroll to position [148, 0]
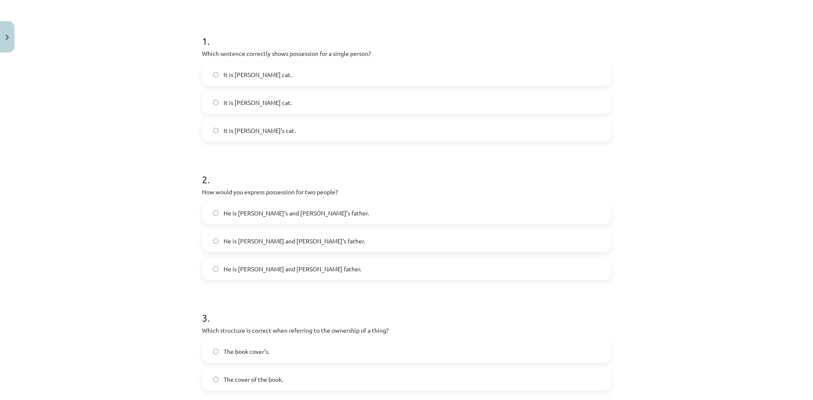
click at [249, 215] on span "He is Alice’s and James’s father." at bounding box center [296, 213] width 145 height 9
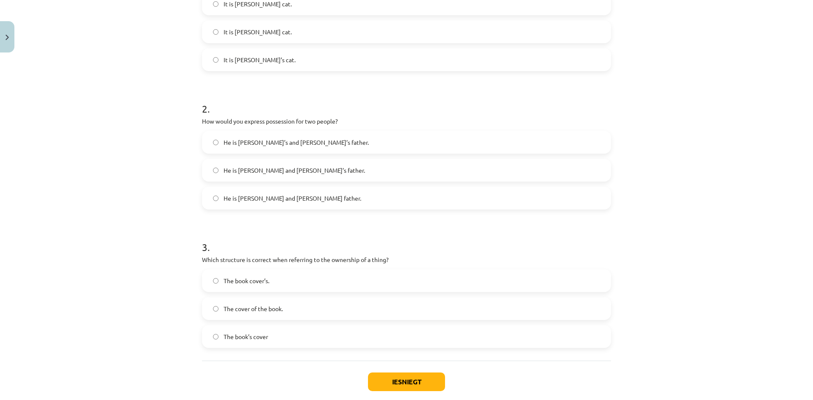
scroll to position [265, 0]
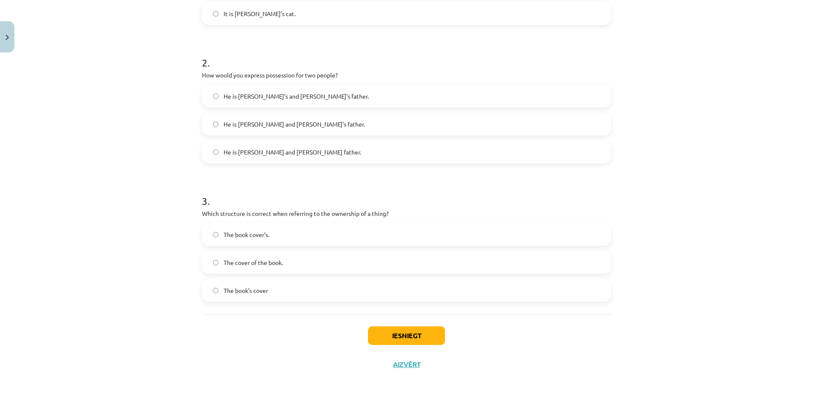
click at [243, 286] on span "The book’s cover" at bounding box center [246, 290] width 44 height 9
click at [405, 340] on button "Iesniegt" at bounding box center [406, 335] width 77 height 19
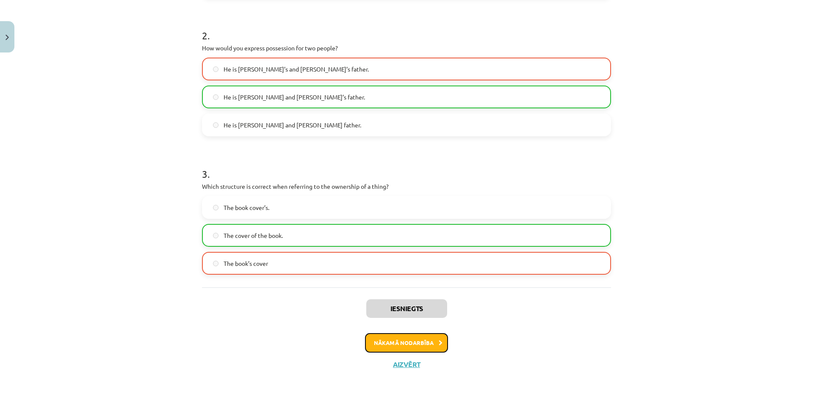
click at [406, 340] on button "Nākamā nodarbība" at bounding box center [406, 342] width 83 height 19
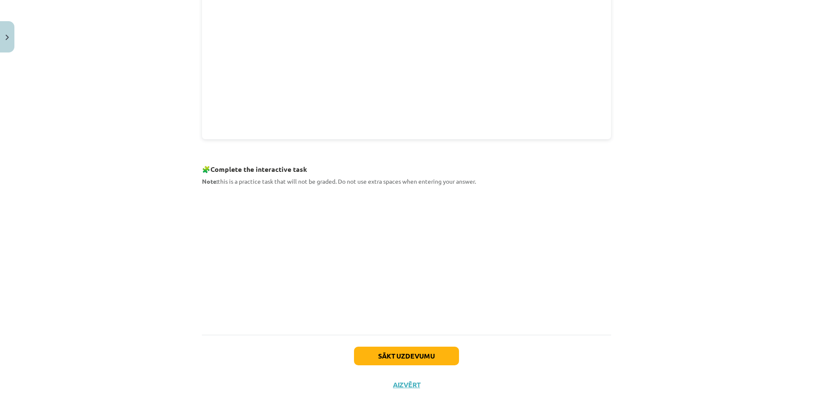
scroll to position [316, 0]
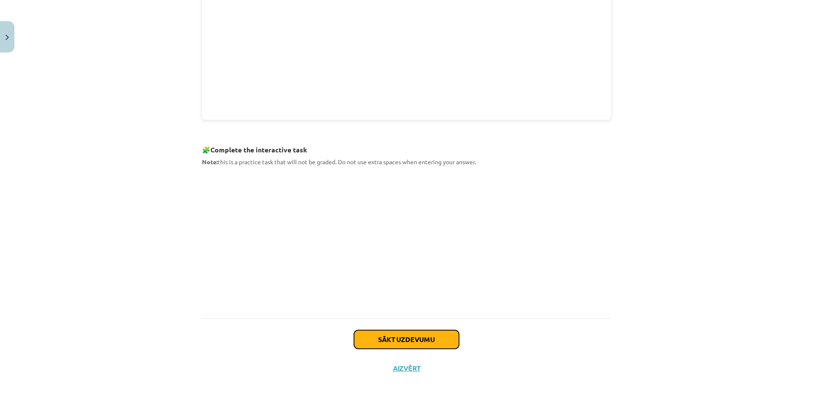
click at [440, 334] on button "Sākt uzdevumu" at bounding box center [406, 339] width 105 height 19
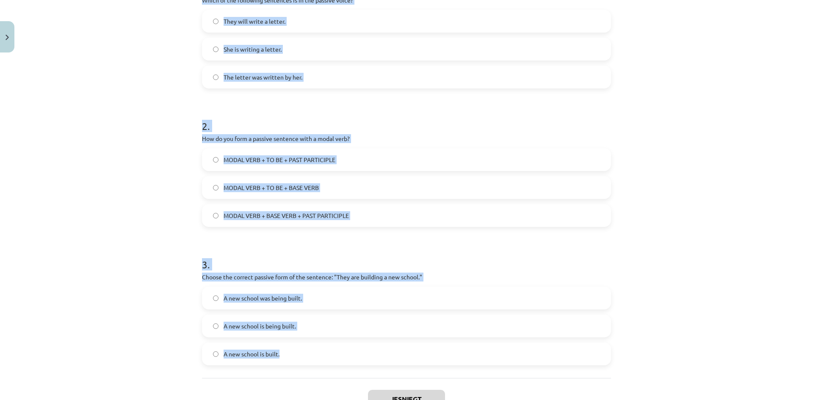
scroll to position [223, 0]
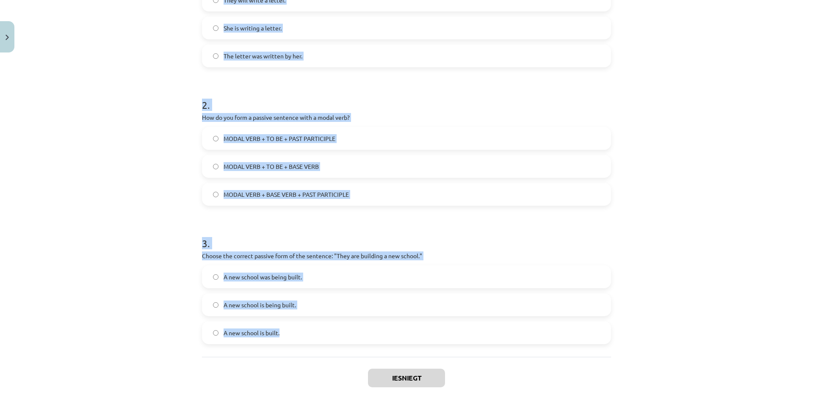
drag, startPoint x: 197, startPoint y: 177, endPoint x: 369, endPoint y: 356, distance: 248.2
click at [369, 356] on div "6 XP Saņemsi Grūts 280 pilda Apraksts Uzdevums Palīdzība 1 . Which of the follo…" at bounding box center [406, 128] width 419 height 588
copy form "1 . Which of the following sentences is in the passive voice? They will write a…"
click at [114, 95] on div "Mācību tēma: Angļu valoda i - 10.klase 1.ieskaites mācību materiāls #9 📝 Topic …" at bounding box center [406, 200] width 813 height 400
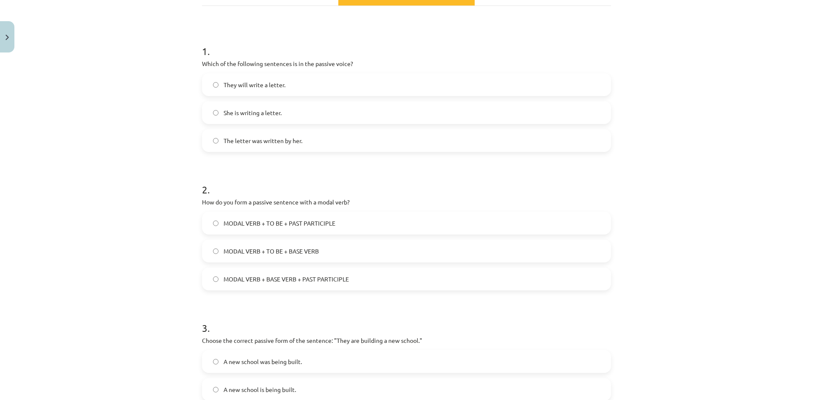
scroll to position [96, 0]
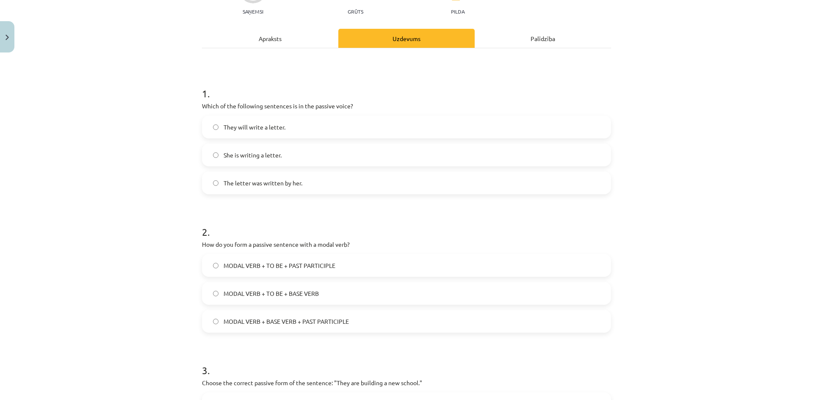
click at [266, 180] on span "The letter was written by her." at bounding box center [263, 183] width 79 height 9
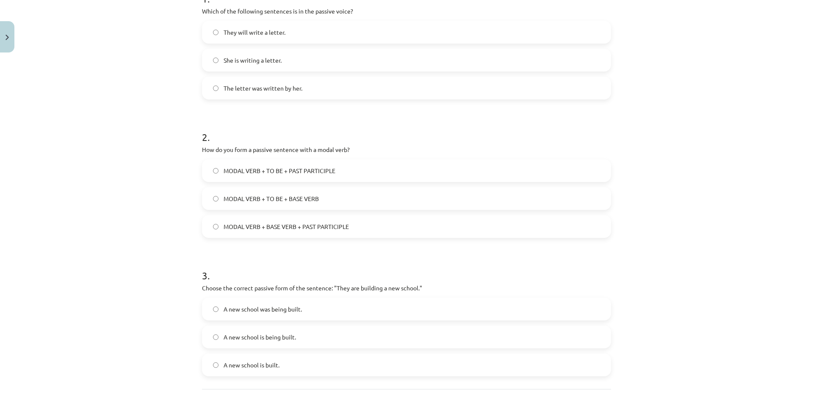
scroll to position [265, 0]
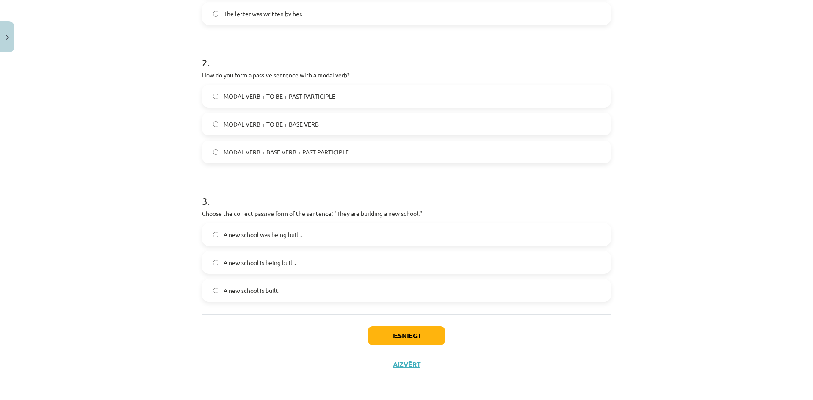
click at [232, 97] on span "MODAL VERB + TO BE + PAST PARTICIPLE" at bounding box center [280, 96] width 112 height 9
click at [245, 234] on span "A new school was being built." at bounding box center [263, 234] width 78 height 9
click at [392, 336] on button "Iesniegt" at bounding box center [406, 335] width 77 height 19
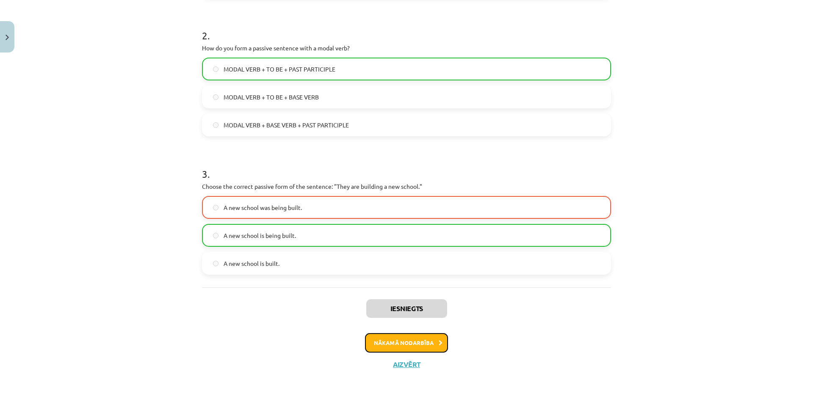
click at [422, 345] on button "Nākamā nodarbība" at bounding box center [406, 342] width 83 height 19
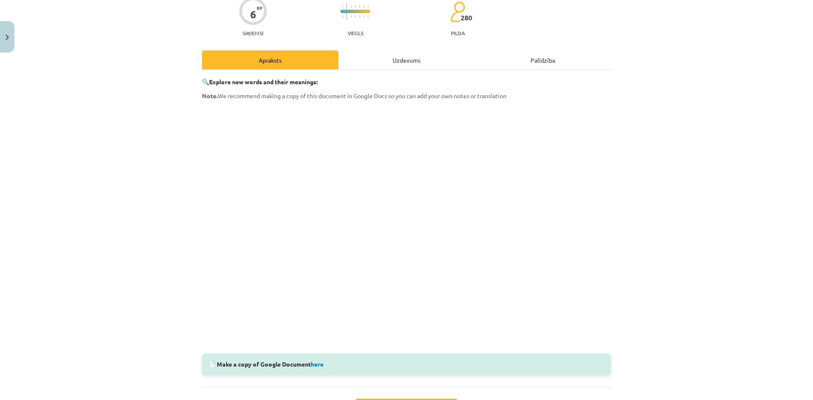
scroll to position [62, 0]
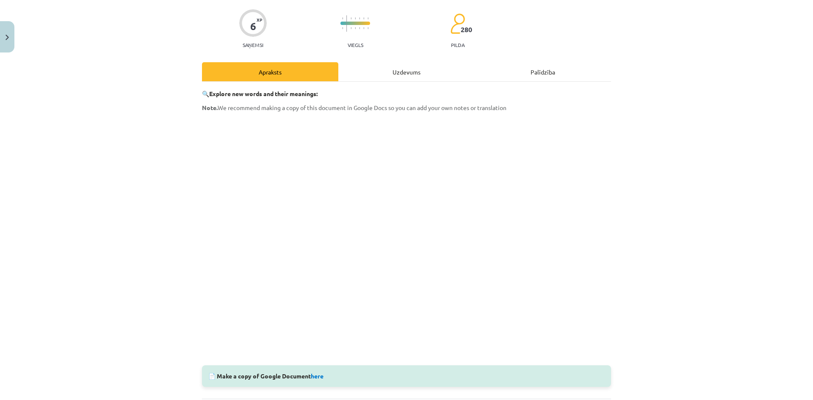
click at [315, 372] on div "📄 Make a copy of Google Document here" at bounding box center [406, 376] width 409 height 22
click at [318, 377] on link "here" at bounding box center [317, 376] width 13 height 8
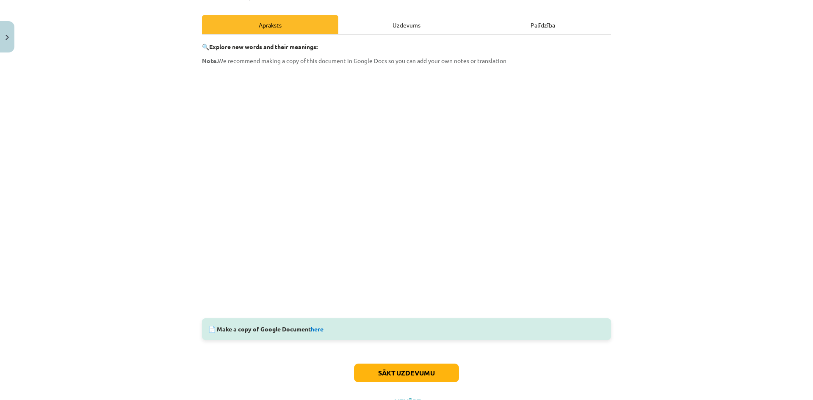
scroll to position [147, 0]
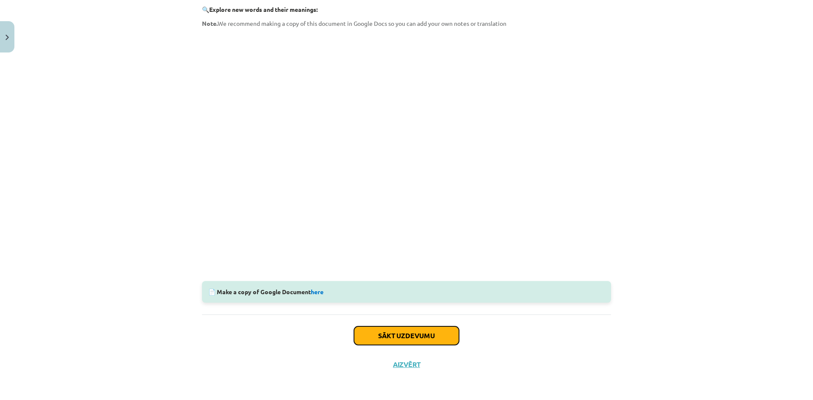
click at [440, 336] on button "Sākt uzdevumu" at bounding box center [406, 335] width 105 height 19
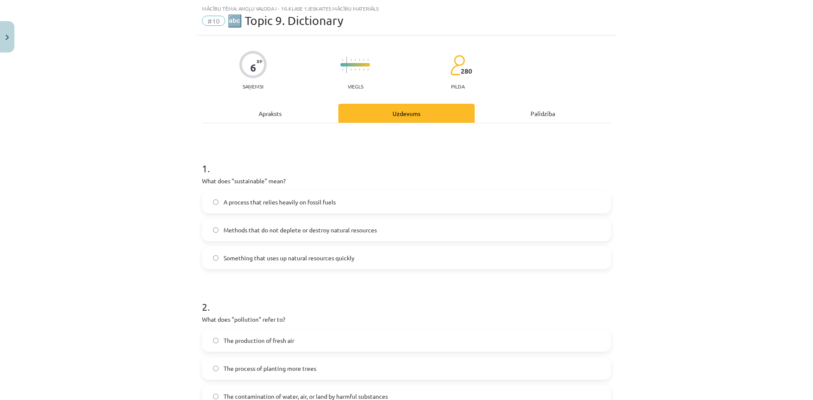
scroll to position [0, 0]
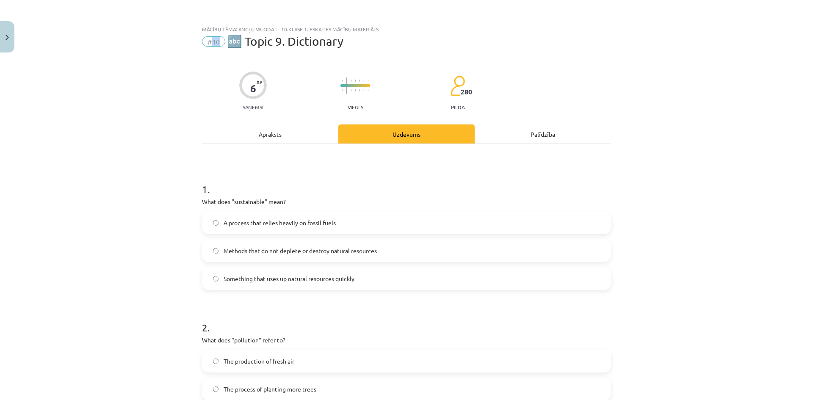
click at [222, 43] on div "#10 🔤 Topic 9. Dictionary" at bounding box center [406, 42] width 409 height 14
click at [207, 67] on div "6 XP Saņemsi Viegls 280 pilda" at bounding box center [406, 88] width 409 height 44
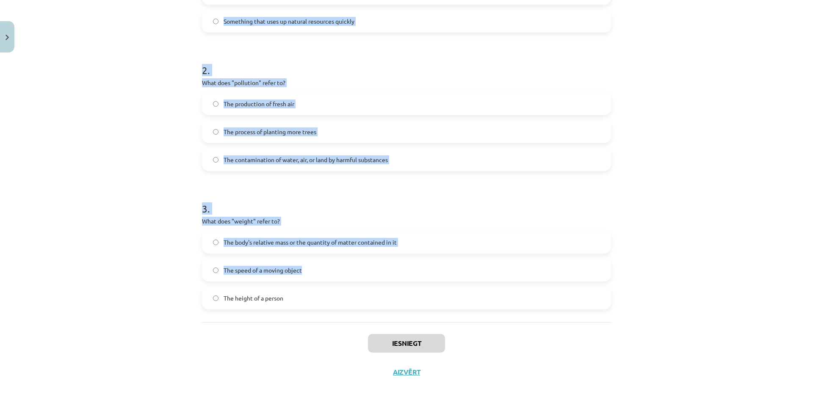
scroll to position [265, 0]
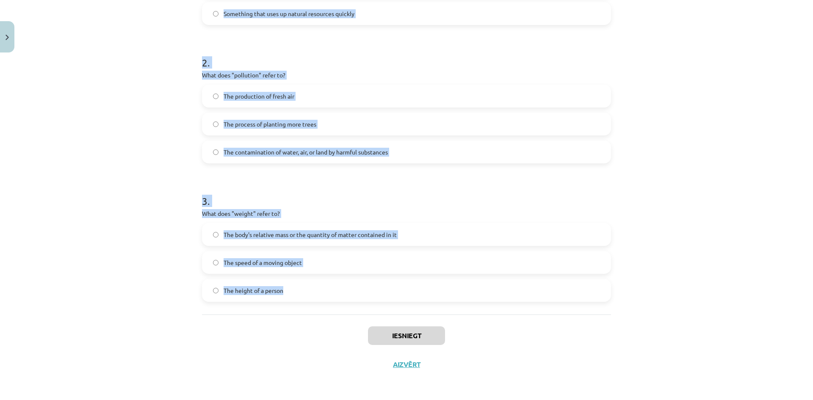
drag, startPoint x: 196, startPoint y: 188, endPoint x: 370, endPoint y: 285, distance: 199.0
click at [370, 285] on div "6 XP Saņemsi Viegls 280 pilda Apraksts Uzdevums Palīdzība 1 . What does "sustai…" at bounding box center [406, 85] width 419 height 588
copy form "1 . What does "sustainable" mean? A process that relies heavily on fossil fuels…"
click at [476, 200] on h1 "3 ." at bounding box center [406, 193] width 409 height 26
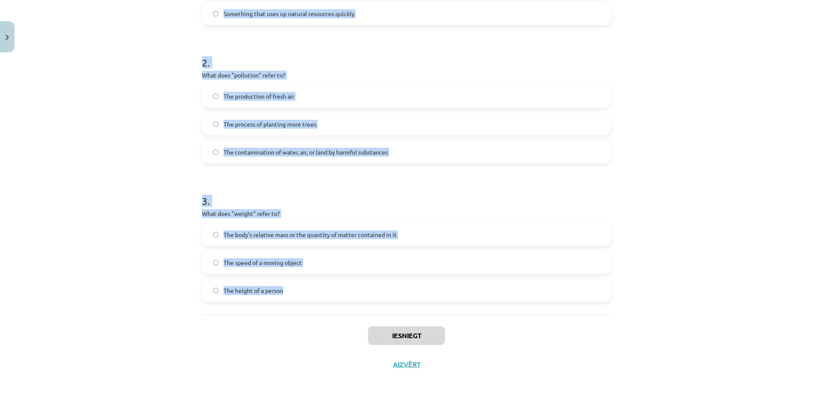
click at [471, 198] on h1 "3 ." at bounding box center [406, 193] width 409 height 26
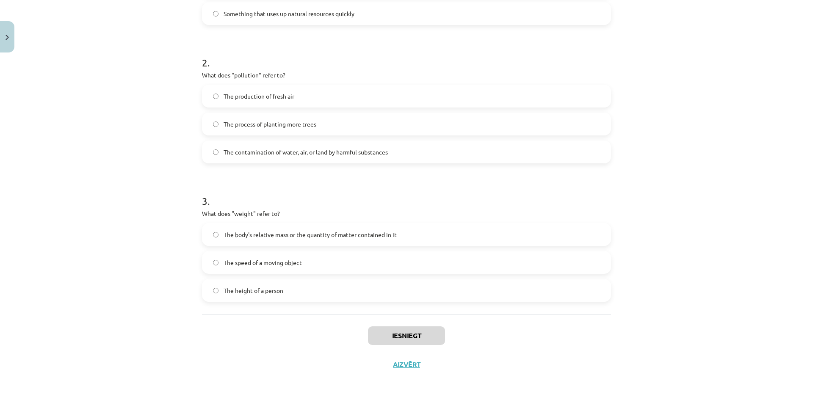
click at [471, 198] on h1 "3 ." at bounding box center [406, 193] width 409 height 26
click at [70, 178] on div "Mācību tēma: Angļu valoda i - 10.klase 1.ieskaites mācību materiāls #10 🔤 Topic…" at bounding box center [406, 200] width 813 height 400
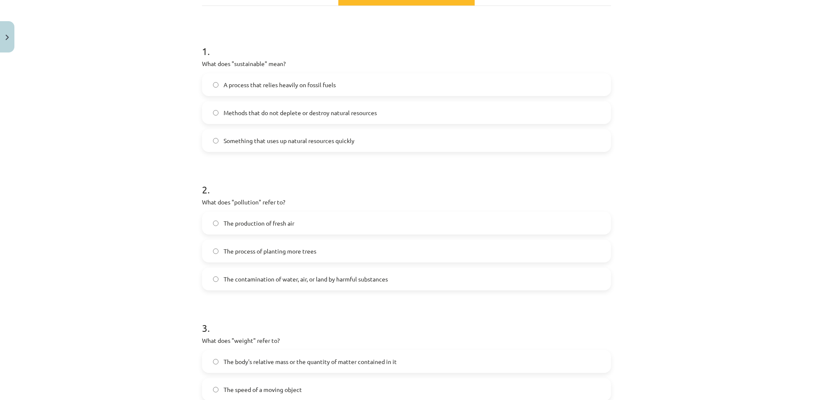
click at [259, 121] on label "Methods that do not deplete or destroy natural resources" at bounding box center [406, 112] width 407 height 21
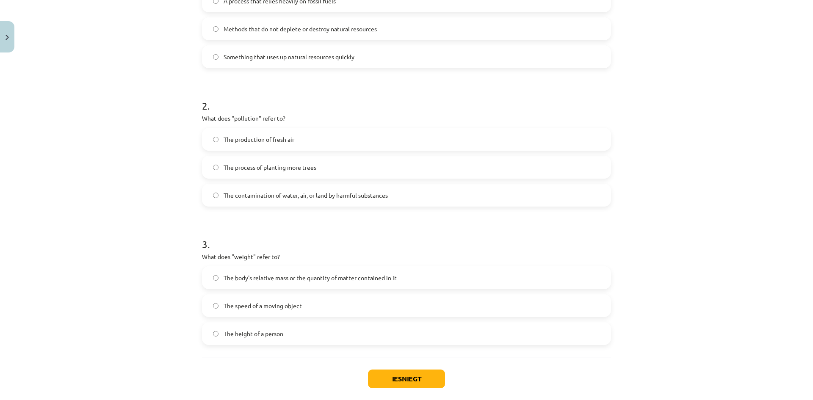
scroll to position [223, 0]
click at [277, 281] on span "The body's relative mass or the quantity of matter contained in it" at bounding box center [310, 277] width 173 height 9
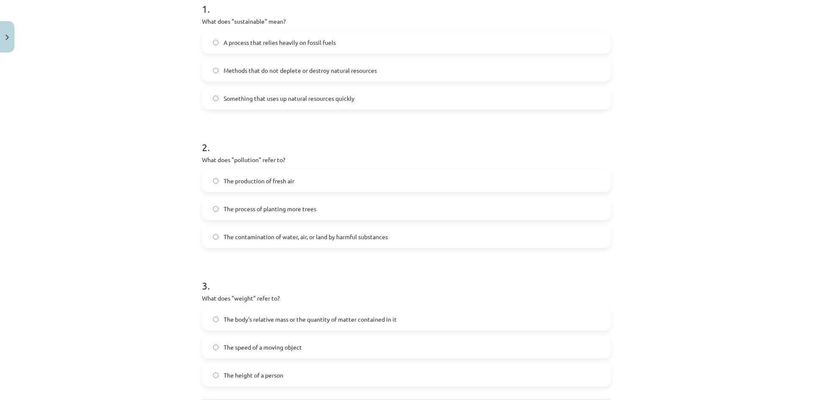
click at [253, 189] on label "The production of fresh air" at bounding box center [406, 180] width 407 height 21
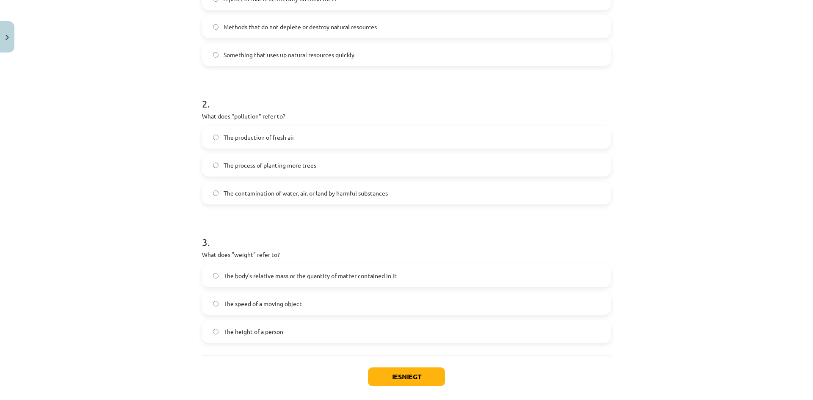
scroll to position [265, 0]
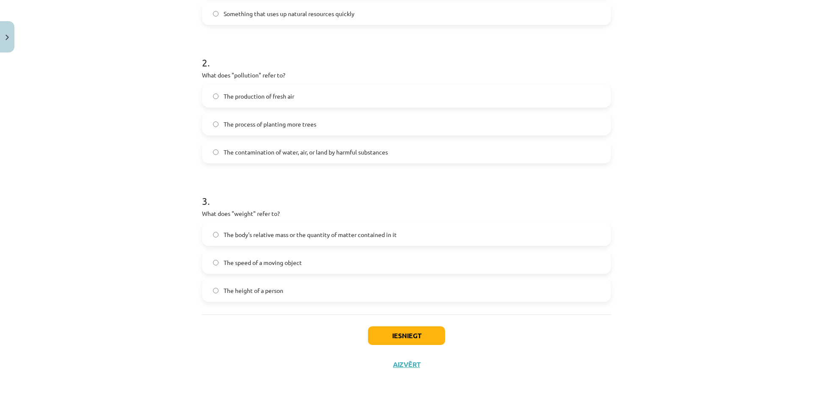
click at [265, 162] on label "The contamination of water, air, or land by harmful substances" at bounding box center [406, 151] width 407 height 21
click at [415, 334] on button "Iesniegt" at bounding box center [406, 335] width 77 height 19
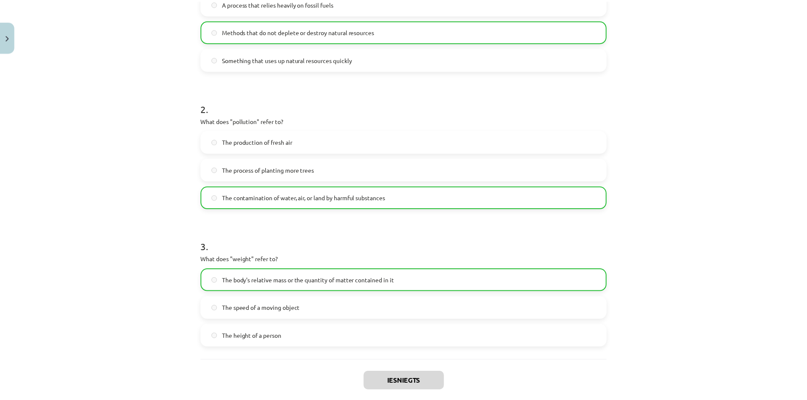
scroll to position [292, 0]
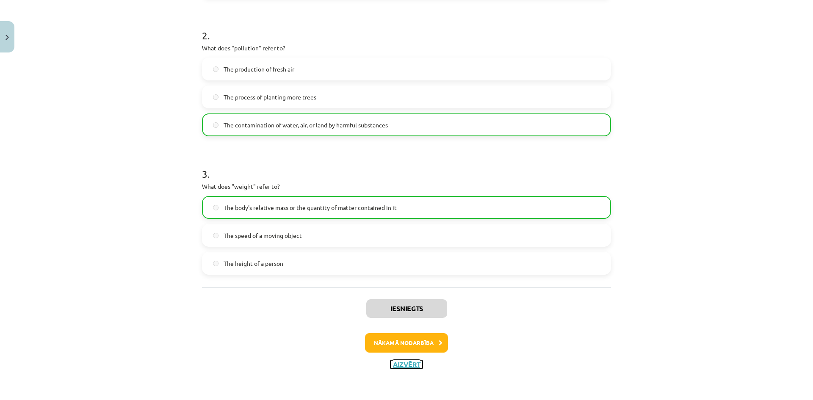
click at [409, 364] on button "Aizvērt" at bounding box center [406, 364] width 32 height 8
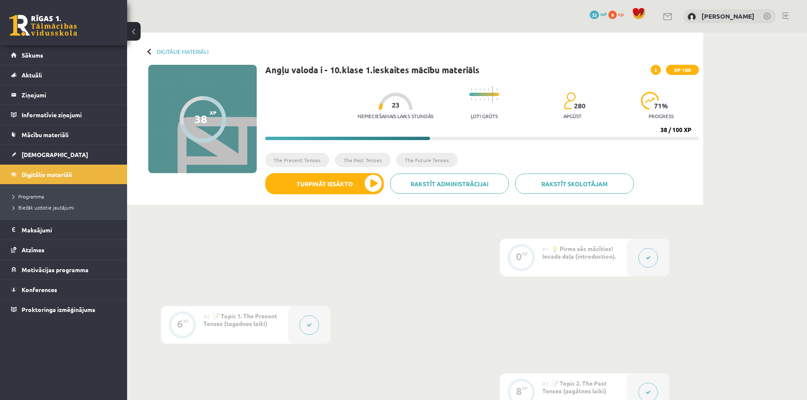
drag, startPoint x: 448, startPoint y: 133, endPoint x: 574, endPoint y: 141, distance: 125.6
click at [574, 141] on div "Angļu valoda i - 10.klase 1.ieskaites mācību materiāls XP 100 Nepieciešamais la…" at bounding box center [482, 133] width 434 height 136
click at [604, 164] on ul "The Present Tenses The Past Tenses The Future Tenses" at bounding box center [482, 163] width 434 height 20
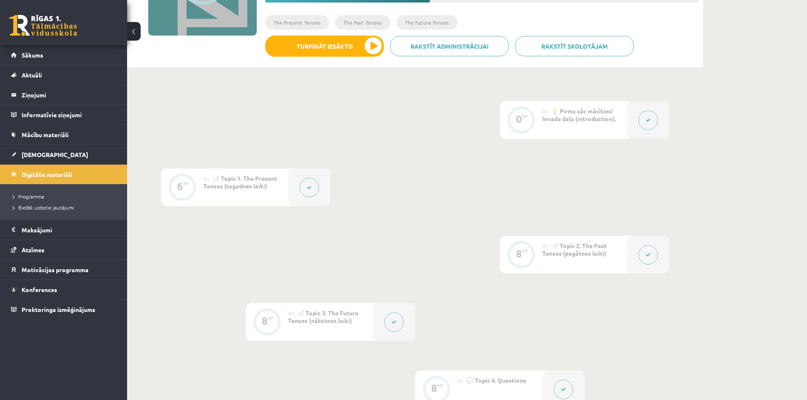
scroll to position [0, 0]
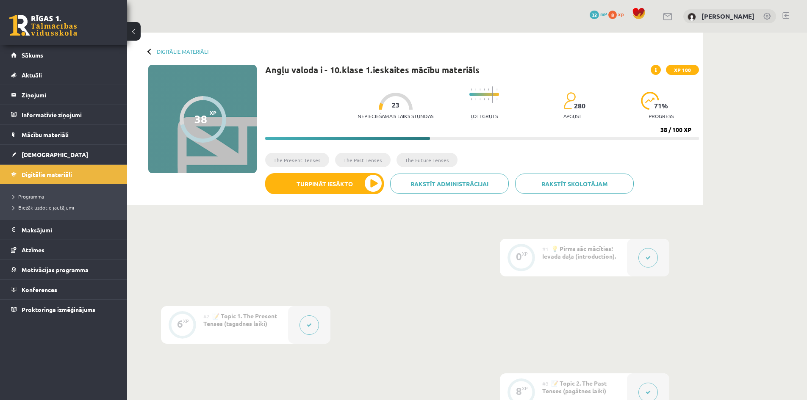
click at [149, 52] on div at bounding box center [150, 51] width 6 height 6
click at [162, 51] on link "Digitālie materiāli" at bounding box center [183, 51] width 52 height 6
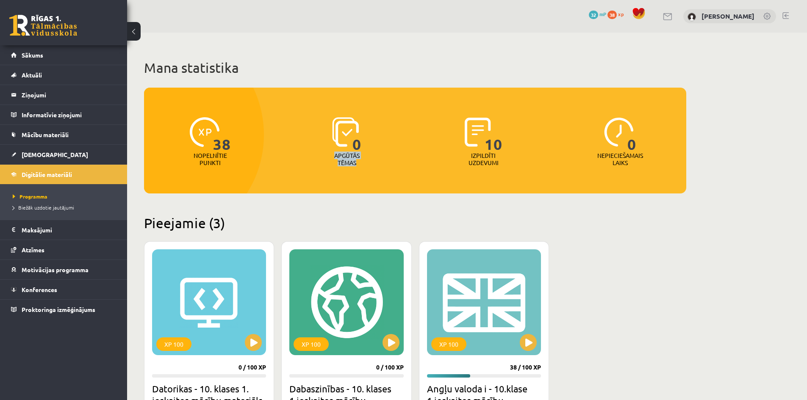
click at [380, 169] on div "0 Apgūtās tēmas" at bounding box center [347, 142] width 133 height 58
drag, startPoint x: 398, startPoint y: 182, endPoint x: 431, endPoint y: 183, distance: 33.9
click at [398, 182] on div "38 Nopelnītie punkti 0 Apgūtās tēmas 10 Izpildīti uzdevumi 0 Nepieciešamais lai…" at bounding box center [415, 141] width 542 height 106
click at [35, 154] on span "[DEMOGRAPHIC_DATA]" at bounding box center [55, 155] width 66 height 8
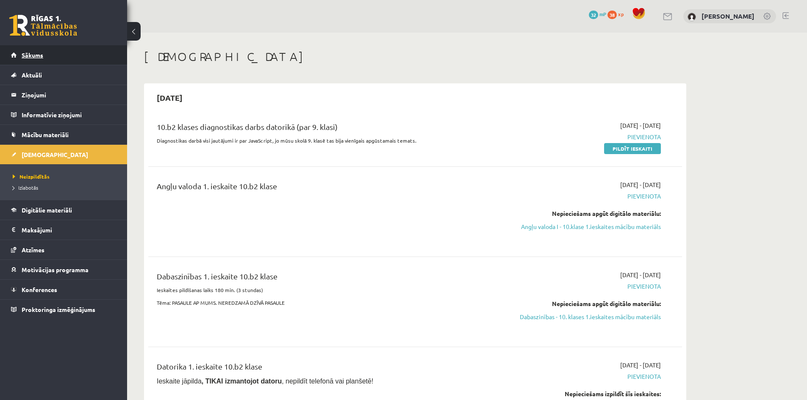
click at [40, 54] on span "Sākums" at bounding box center [33, 55] width 22 height 8
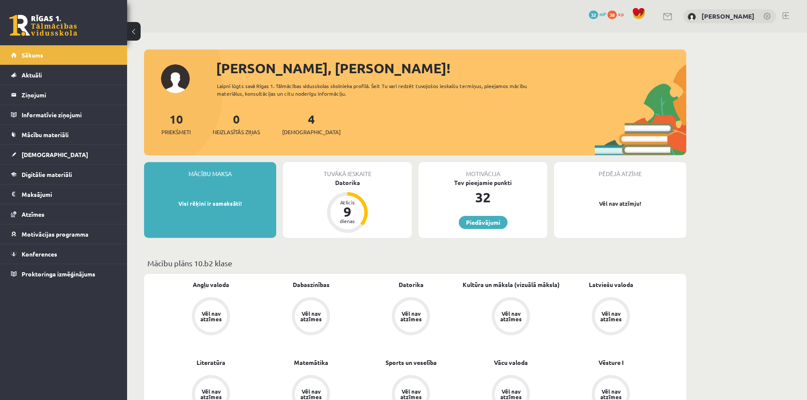
click at [304, 121] on div "4 Ieskaites" at bounding box center [311, 123] width 58 height 26
click at [299, 120] on link "4 Ieskaites" at bounding box center [311, 123] width 58 height 25
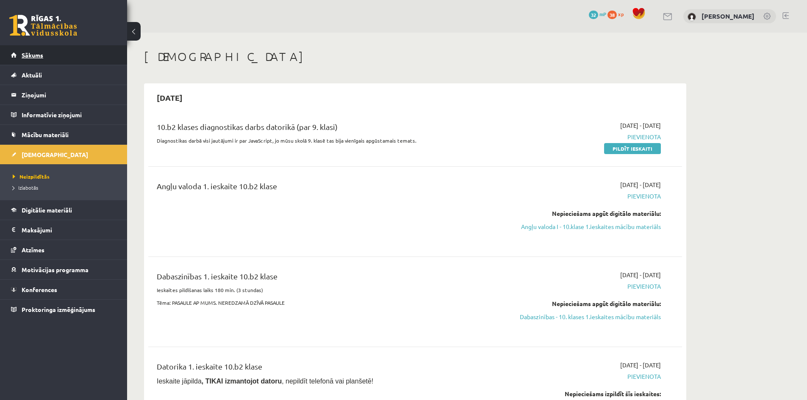
click at [61, 59] on link "Sākums" at bounding box center [63, 54] width 105 height 19
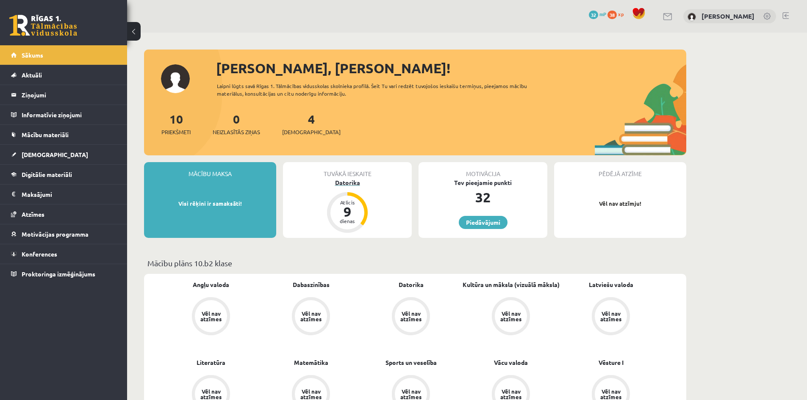
click at [350, 185] on div "Datorika" at bounding box center [347, 182] width 129 height 9
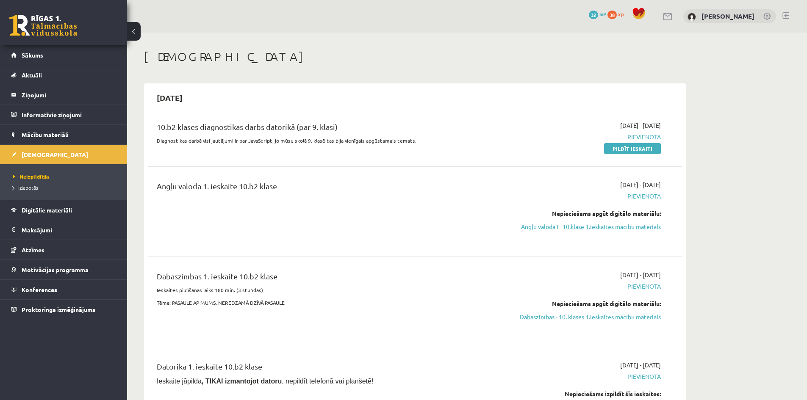
drag, startPoint x: 646, startPoint y: 125, endPoint x: 661, endPoint y: 126, distance: 14.8
click at [661, 126] on div "[DATE] - [DATE] [GEOGRAPHIC_DATA] Pildīt ieskaiti" at bounding box center [581, 137] width 172 height 32
click at [663, 126] on div "[DATE] - [DATE] [GEOGRAPHIC_DATA] Pildīt ieskaiti" at bounding box center [581, 137] width 172 height 32
click at [634, 150] on link "Pildīt ieskaiti" at bounding box center [632, 148] width 57 height 11
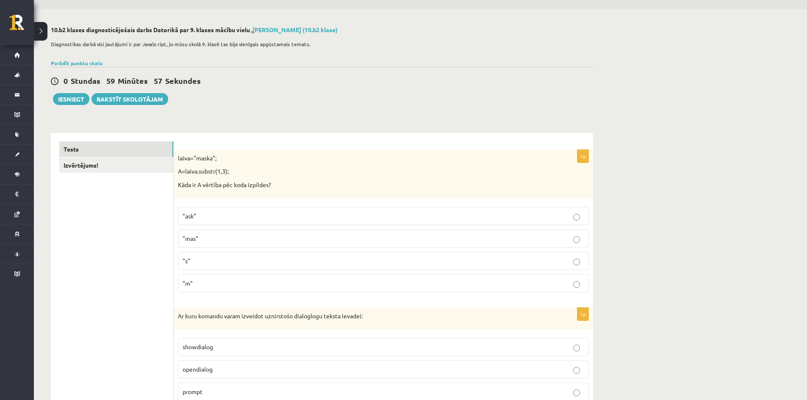
scroll to position [42, 0]
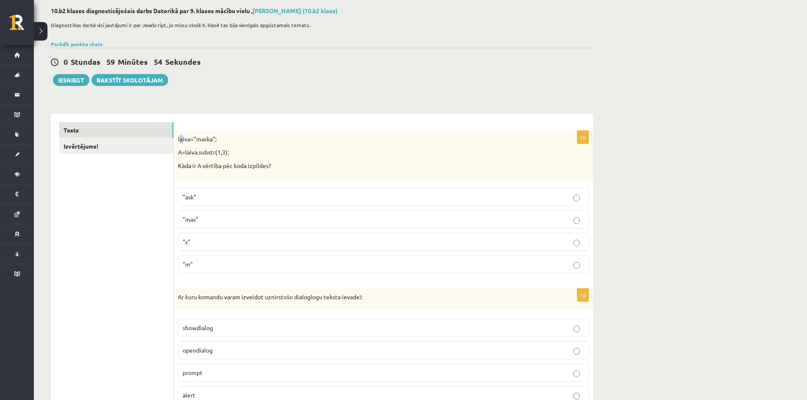
click at [180, 139] on p "laiva="maska";" at bounding box center [362, 139] width 368 height 8
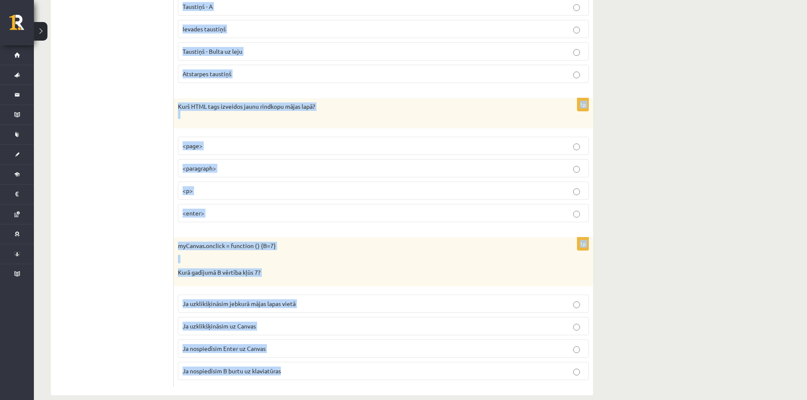
scroll to position [4202, 0]
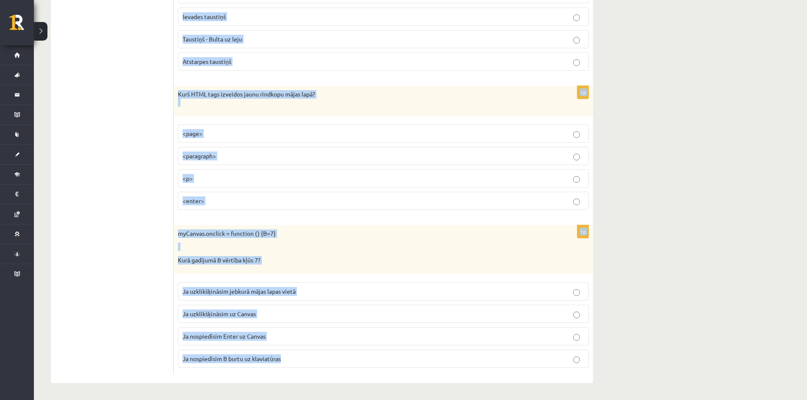
drag, startPoint x: 178, startPoint y: 138, endPoint x: 407, endPoint y: 383, distance: 335.5
copy form "lorem="ipsum"; D=sitam.consec(1,0); Adip el S doeiusm tem inci utlabore? "etd" …"
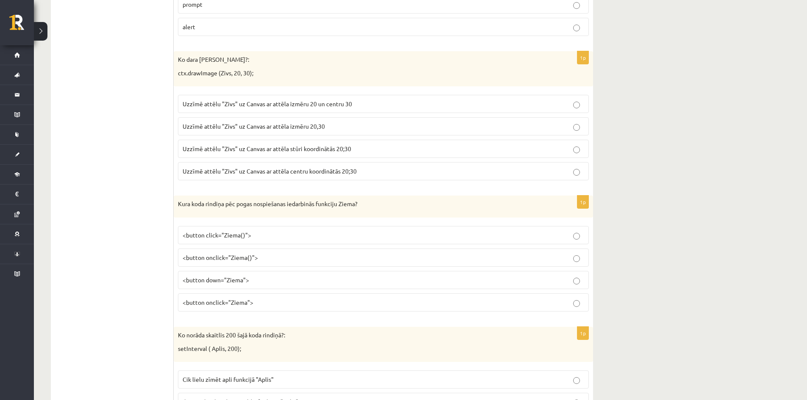
scroll to position [0, 0]
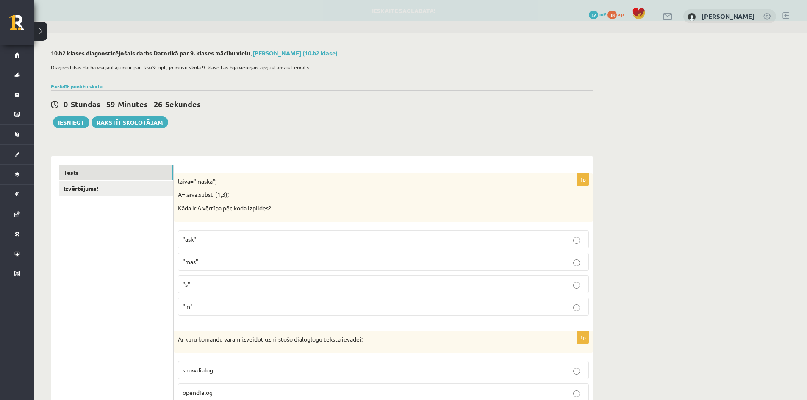
click at [379, 229] on fieldset ""ask" "mas" "s" "m"" at bounding box center [383, 272] width 411 height 92
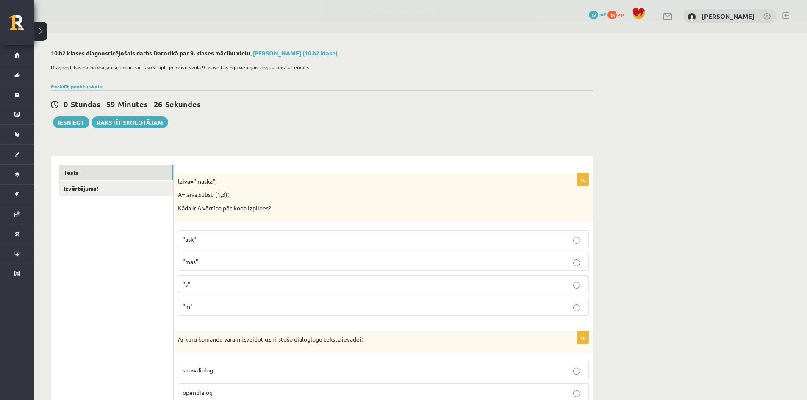
click at [382, 236] on p ""ask"" at bounding box center [382, 239] width 401 height 9
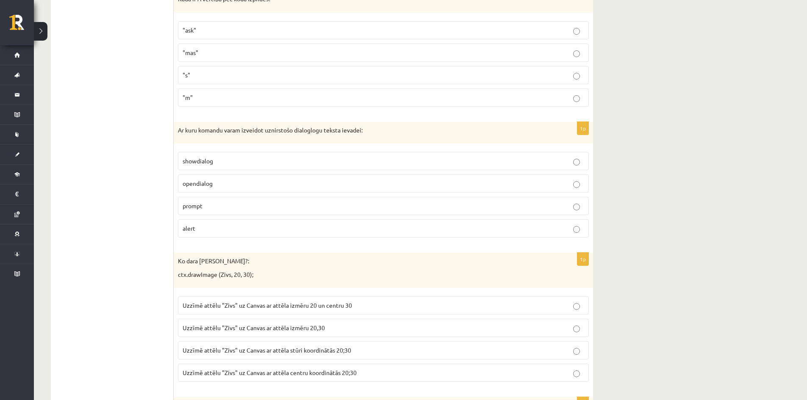
scroll to position [212, 0]
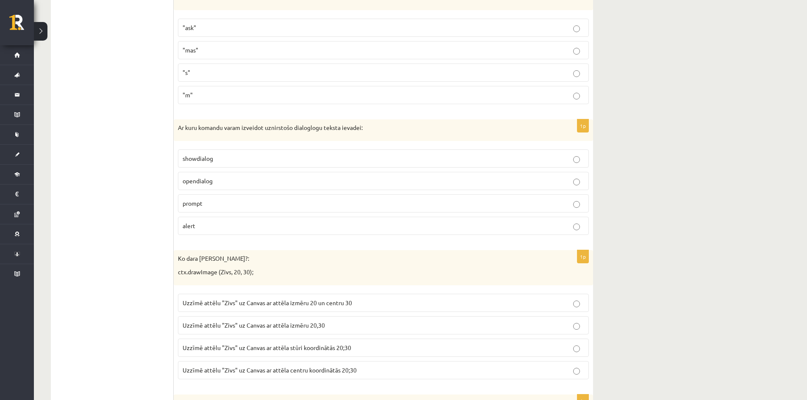
click at [199, 204] on span "prompt" at bounding box center [192, 203] width 20 height 8
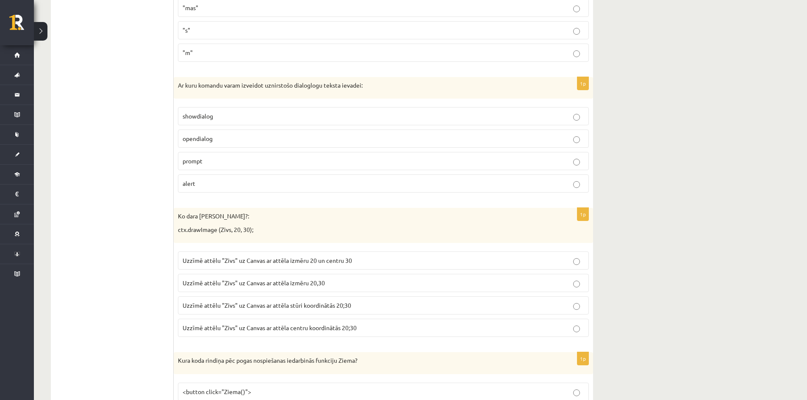
click at [257, 307] on span "Uzzīmē attēlu "Zivs" uz Canvas ar attēla stūri koordinātās 20;30" at bounding box center [266, 305] width 169 height 8
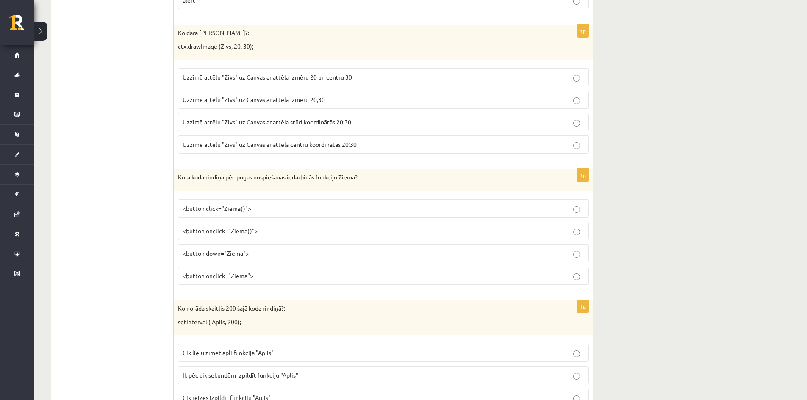
scroll to position [508, 0]
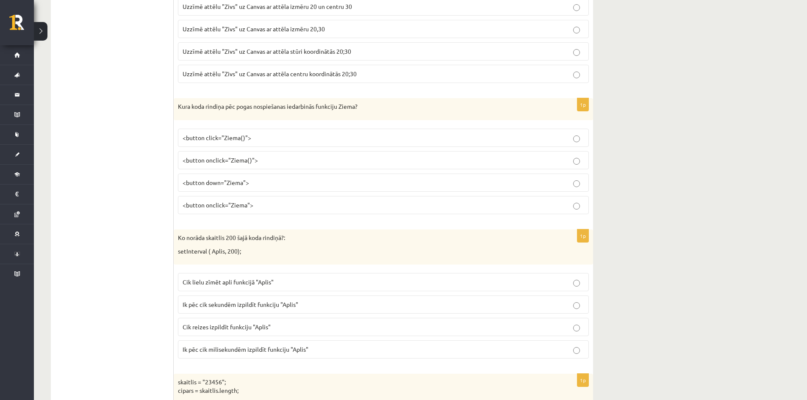
click at [252, 139] on p "<button click="Ziema()">" at bounding box center [382, 137] width 401 height 9
click at [255, 137] on p "<button click="Ziema()">" at bounding box center [382, 137] width 401 height 9
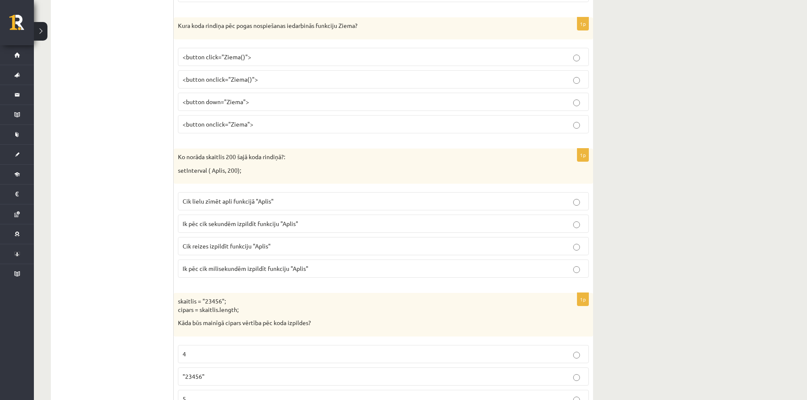
scroll to position [593, 0]
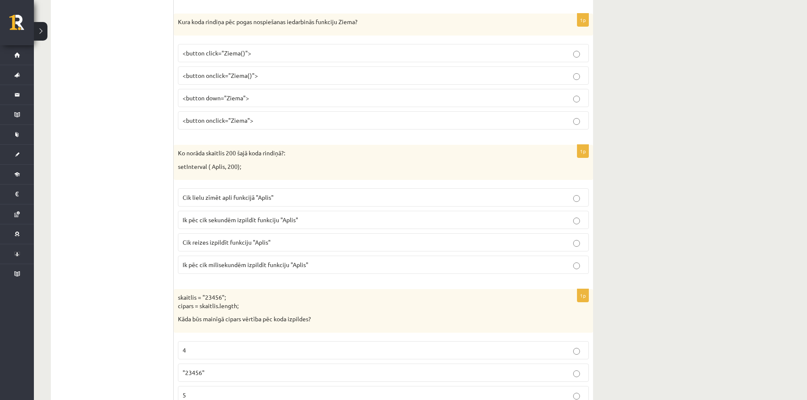
click at [301, 245] on p "Cik reizes izpildīt funkciju "Aplis"" at bounding box center [382, 242] width 401 height 9
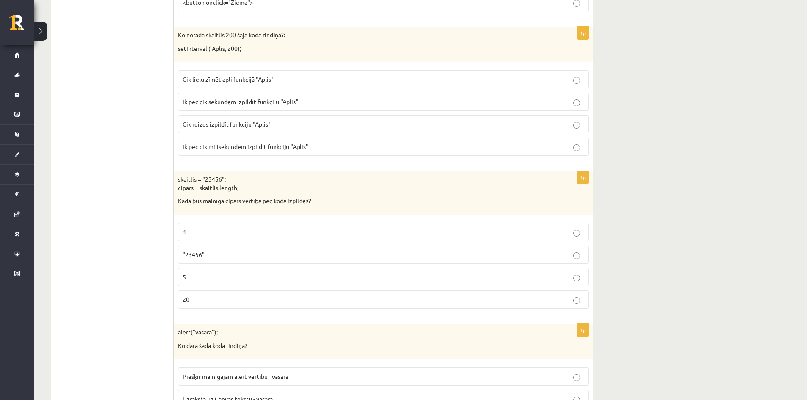
scroll to position [720, 0]
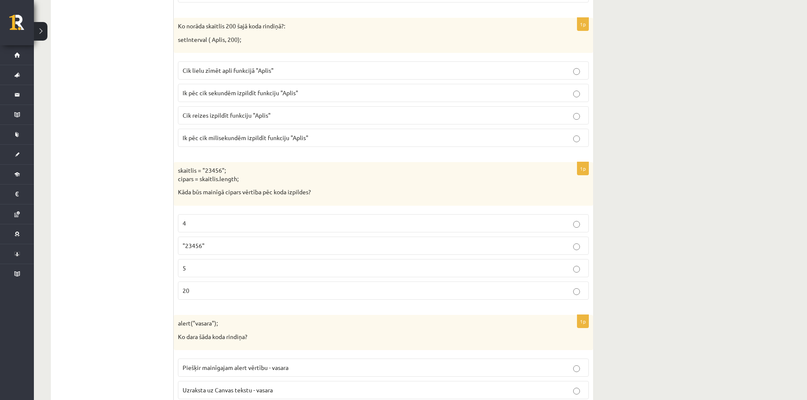
click at [244, 270] on p "5" at bounding box center [382, 268] width 401 height 9
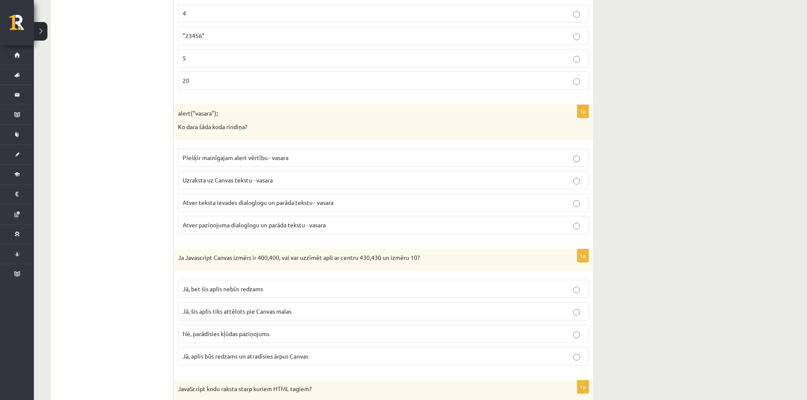
scroll to position [931, 0]
click at [250, 225] on span "Atver paziņojuma dialoglogu un parāda tekstu - vasara" at bounding box center [253, 223] width 143 height 8
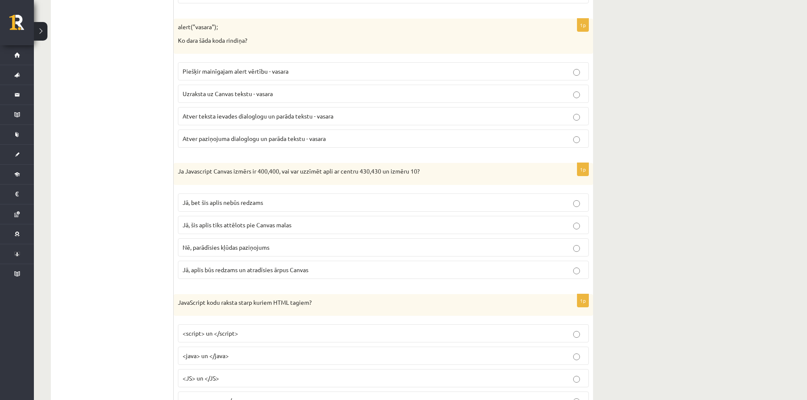
click at [227, 203] on span "Jā, bet šis aplis nebūs redzams" at bounding box center [222, 203] width 80 height 8
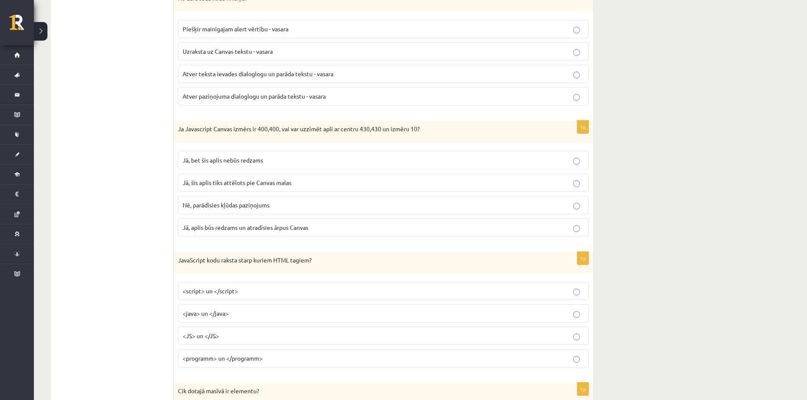
click at [291, 287] on label "<script> un </script>" at bounding box center [383, 291] width 411 height 18
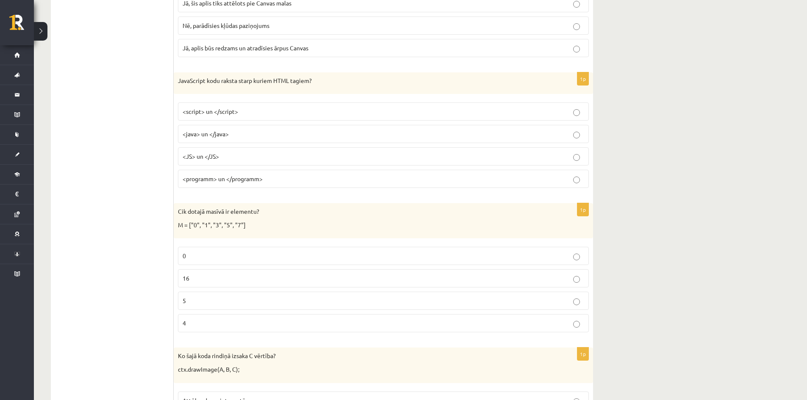
scroll to position [1312, 0]
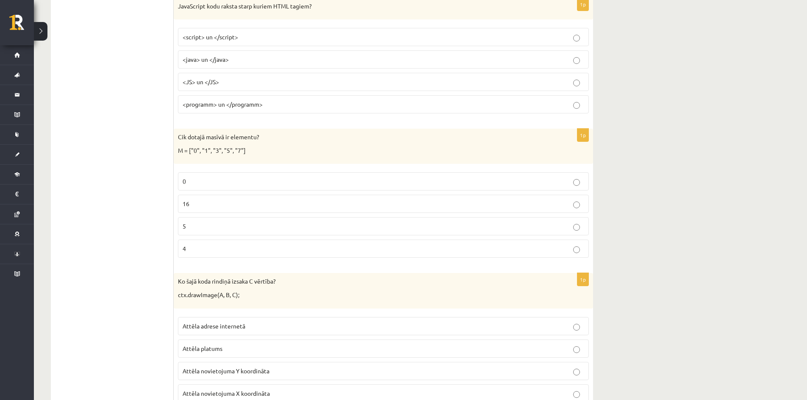
click at [526, 230] on p "5" at bounding box center [382, 226] width 401 height 9
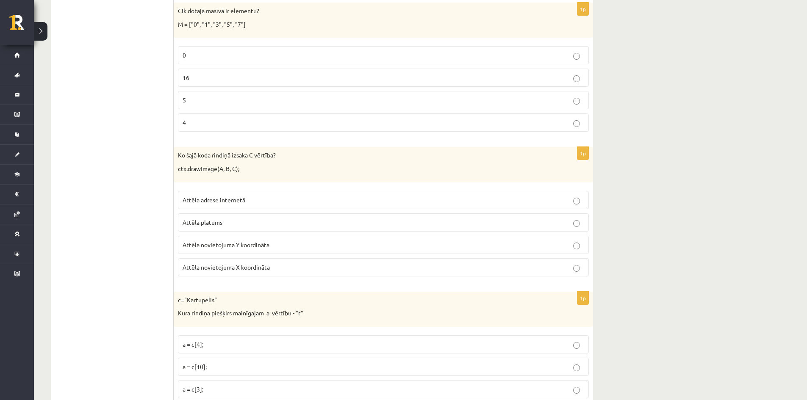
scroll to position [1439, 0]
click at [311, 194] on label "Attēla adrese internetā" at bounding box center [383, 199] width 411 height 18
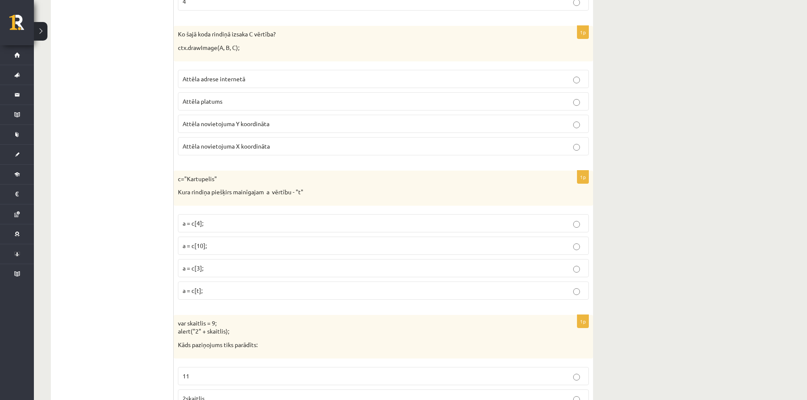
scroll to position [1566, 0]
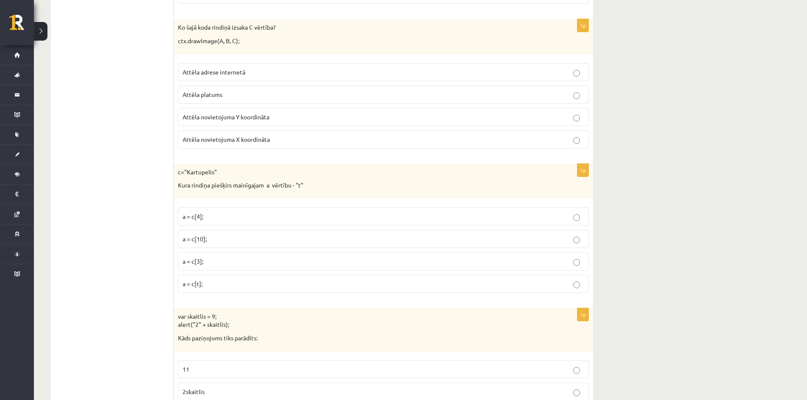
click at [319, 271] on fieldset "a = c[4]; a = c[10]; a = c[3]; a = c[t];" at bounding box center [383, 249] width 411 height 92
click at [318, 262] on p "a = c[3];" at bounding box center [382, 261] width 401 height 9
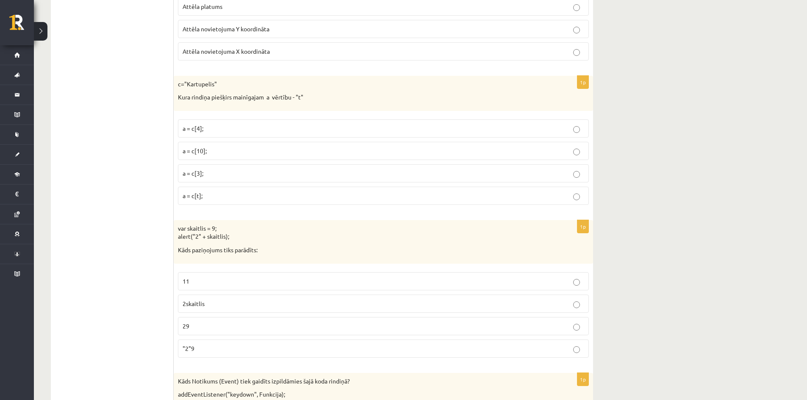
scroll to position [1736, 0]
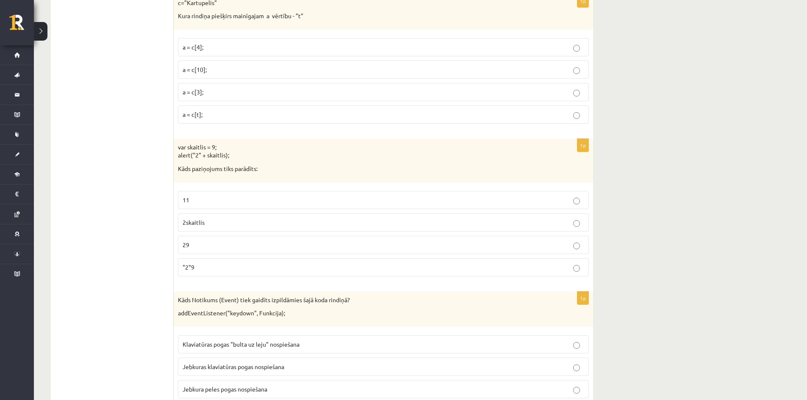
click at [304, 204] on p "11" at bounding box center [382, 200] width 401 height 9
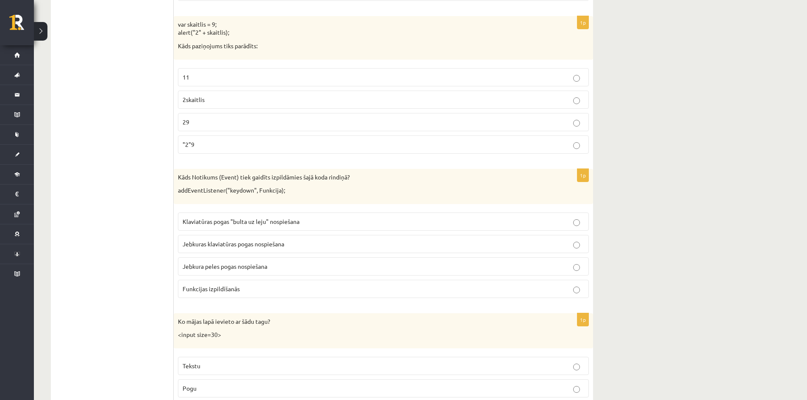
scroll to position [1863, 0]
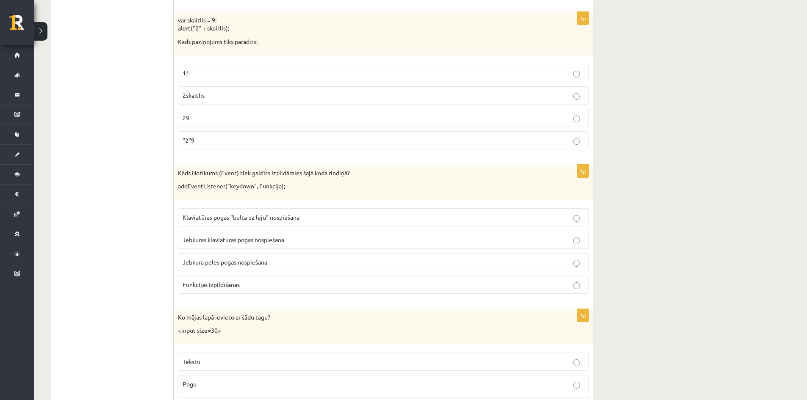
click at [315, 112] on label "29" at bounding box center [383, 118] width 411 height 18
click at [287, 241] on p "Jebkuras klaviatūras pogas nospiešana" at bounding box center [382, 239] width 401 height 9
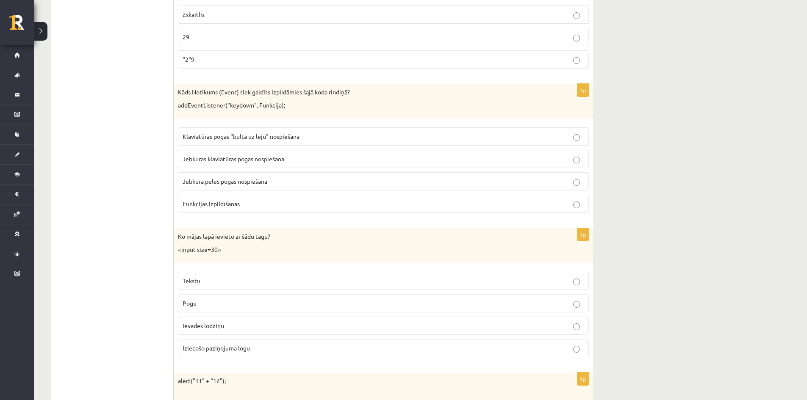
scroll to position [1948, 0]
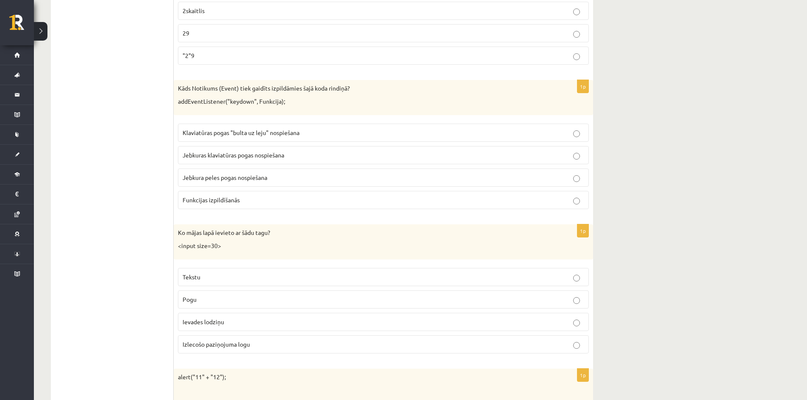
click at [215, 300] on p "Pogu" at bounding box center [382, 299] width 401 height 9
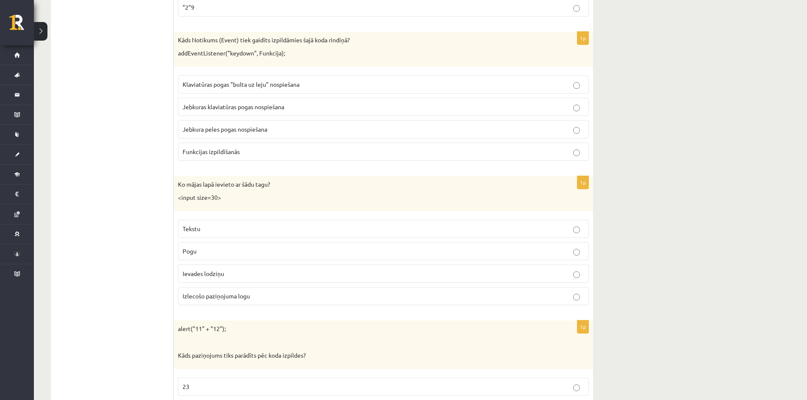
scroll to position [2117, 0]
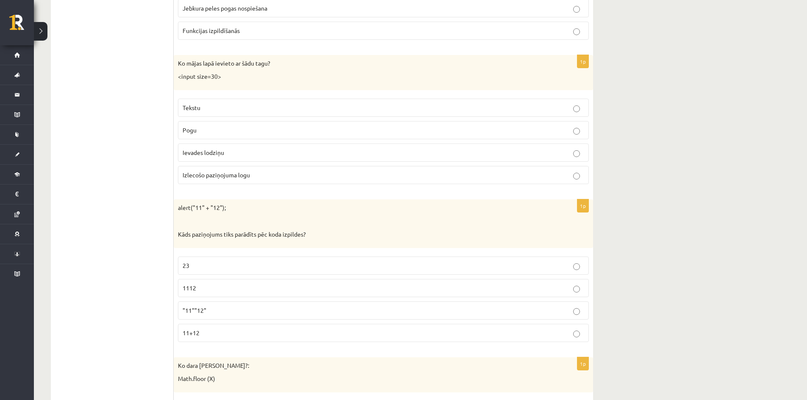
click at [251, 293] on p "1112" at bounding box center [382, 288] width 401 height 9
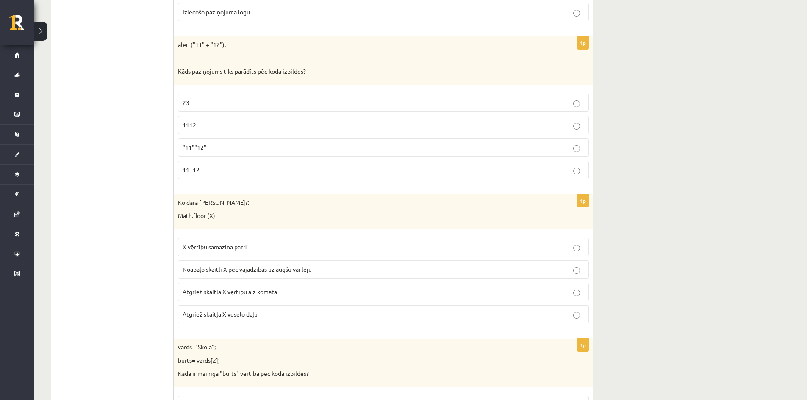
scroll to position [2286, 0]
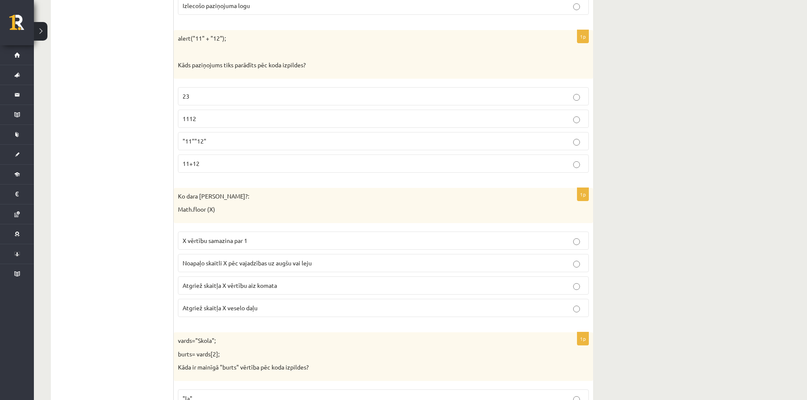
click at [267, 305] on p "Atgriež skaitļa X veselo daļu" at bounding box center [382, 308] width 401 height 9
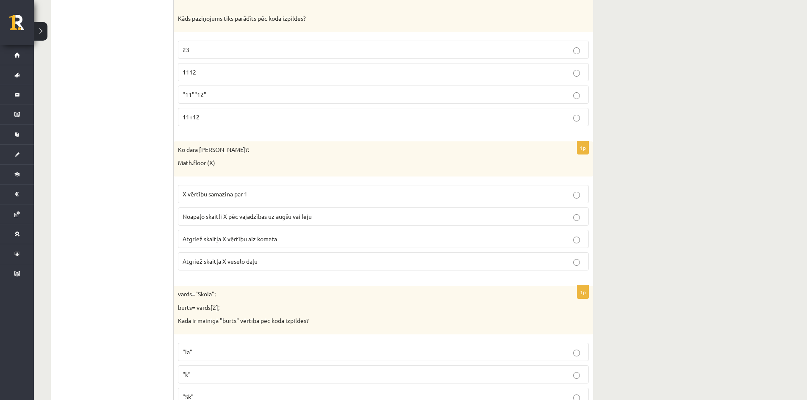
scroll to position [2413, 0]
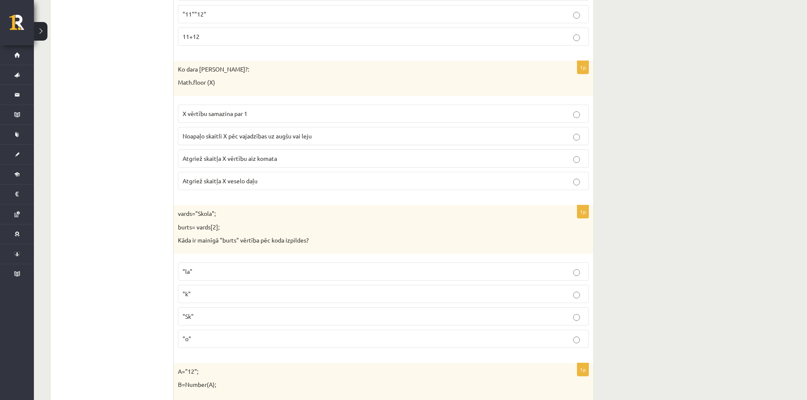
click at [232, 341] on p ""o"" at bounding box center [382, 338] width 401 height 9
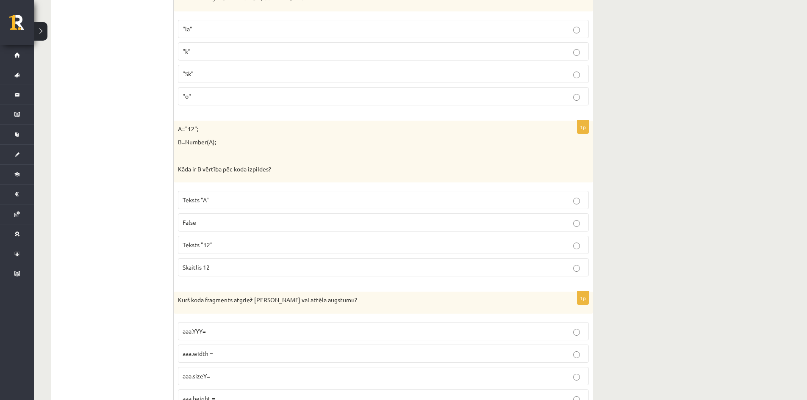
scroll to position [2667, 0]
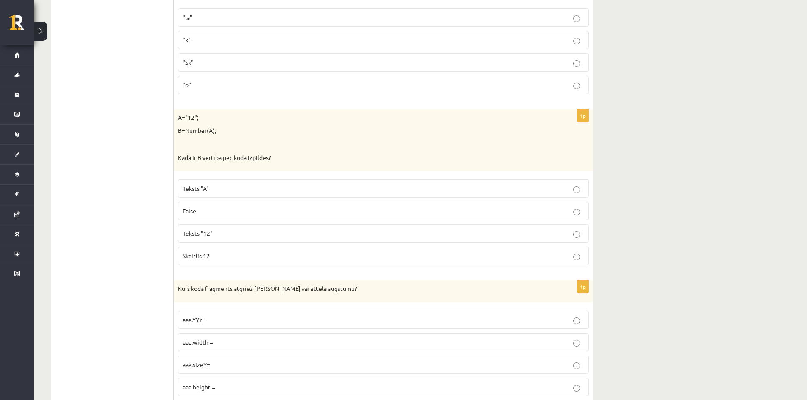
click at [221, 238] on p "Teksts "12"" at bounding box center [382, 233] width 401 height 9
click at [207, 195] on label "Teksts "A"" at bounding box center [383, 189] width 411 height 18
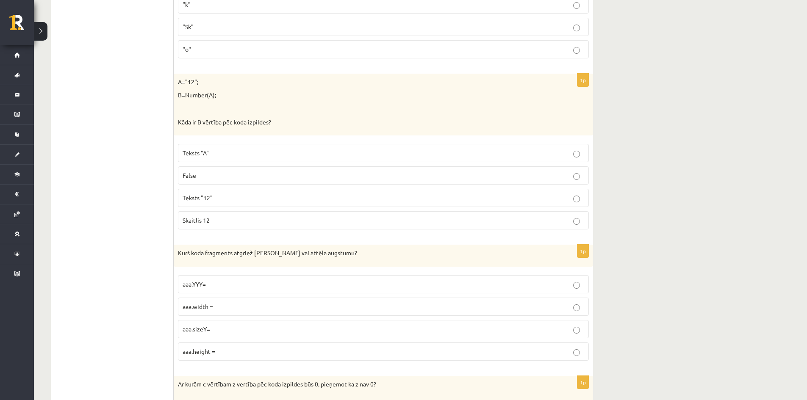
scroll to position [2752, 0]
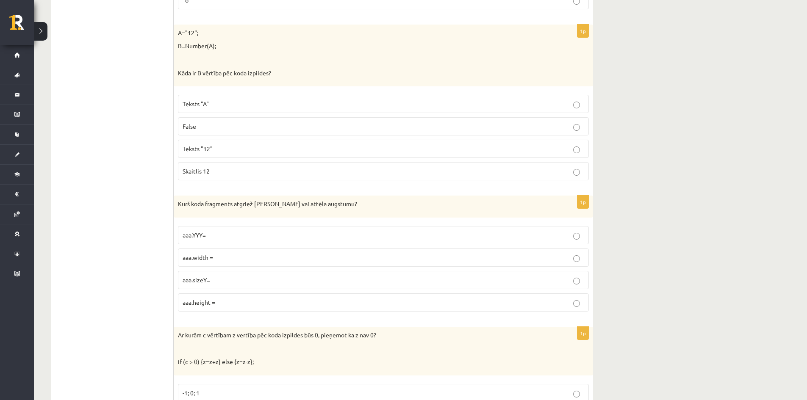
click at [224, 240] on label "aaa.YYY=" at bounding box center [383, 235] width 411 height 18
click at [256, 307] on p "aaa.height =" at bounding box center [382, 302] width 401 height 9
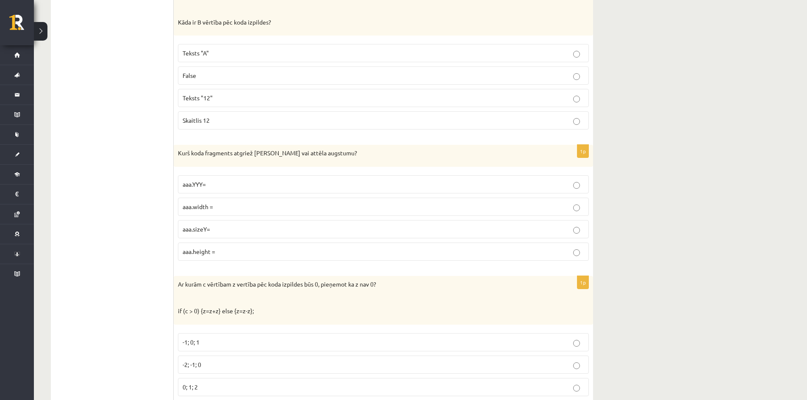
scroll to position [2879, 0]
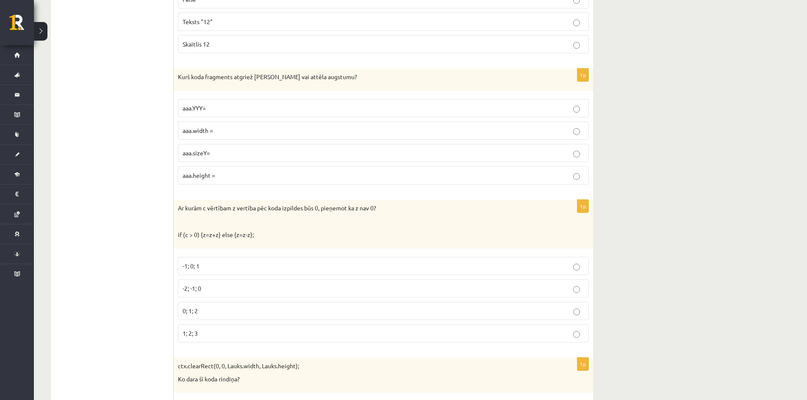
click at [209, 267] on p "-1; 0; 1" at bounding box center [382, 266] width 401 height 9
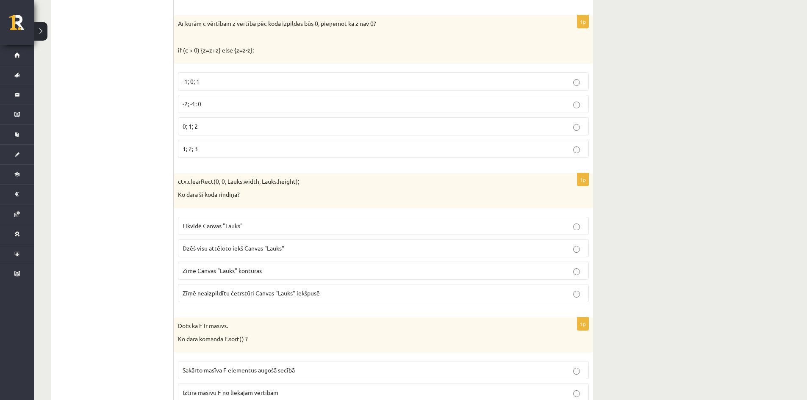
scroll to position [3091, 0]
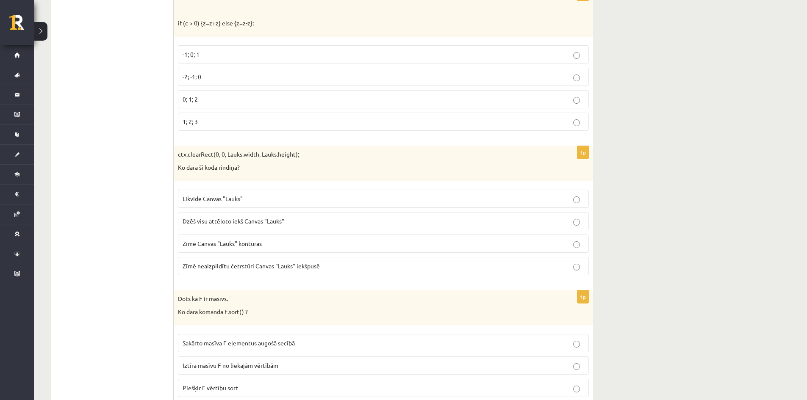
click at [249, 265] on span "Zīmē neaizpildītu četrstūri Canvas "Lauks" iekšpusē" at bounding box center [250, 266] width 137 height 8
click at [266, 335] on label "Sakārto masīva F elementus augošā secībā" at bounding box center [383, 343] width 411 height 18
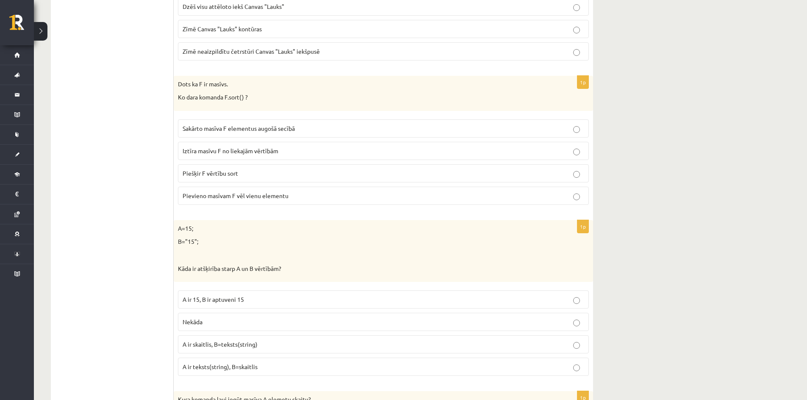
scroll to position [3345, 0]
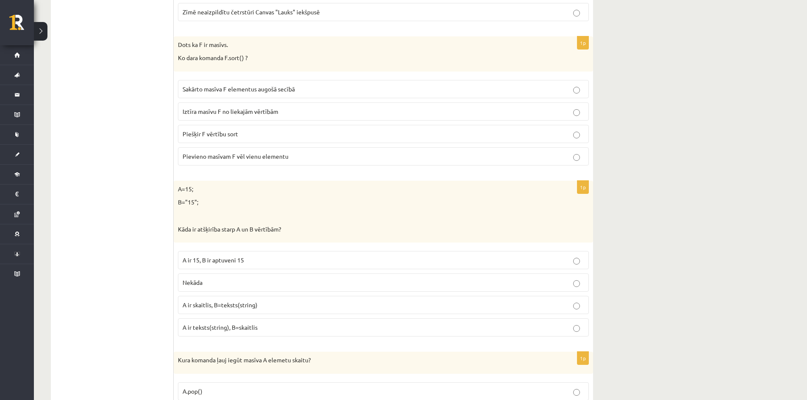
click at [255, 305] on span "A ir skaitlis, B=teksts(string)" at bounding box center [219, 305] width 75 height 8
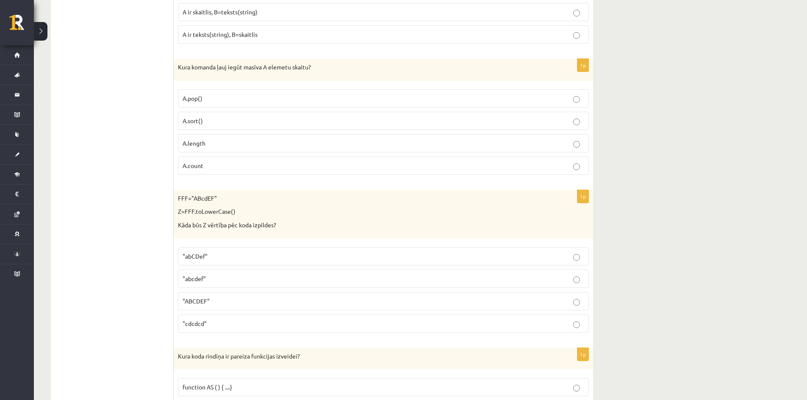
scroll to position [3641, 0]
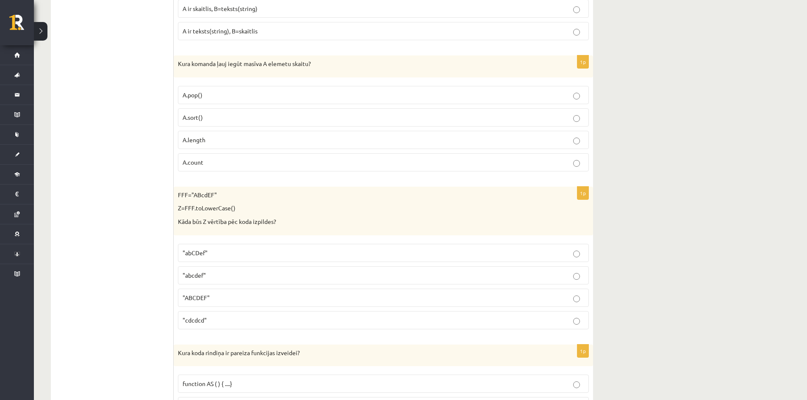
click at [230, 165] on p "A.count" at bounding box center [382, 162] width 401 height 9
click at [208, 278] on p ""abcdef"" at bounding box center [382, 275] width 401 height 9
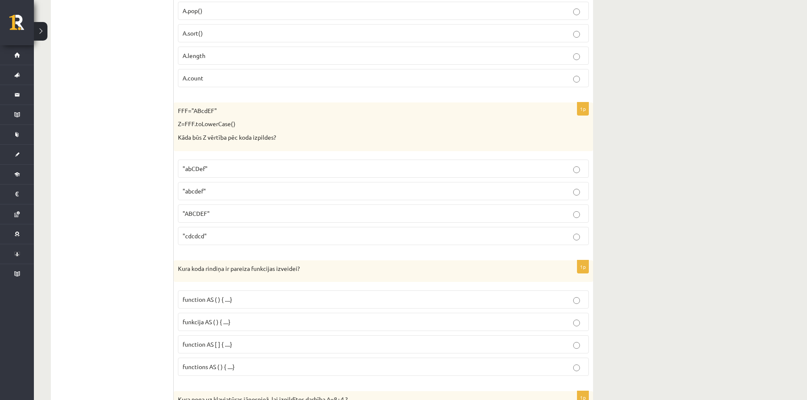
scroll to position [3726, 0]
click at [290, 302] on p "function AS ( ) { ....}" at bounding box center [382, 299] width 401 height 9
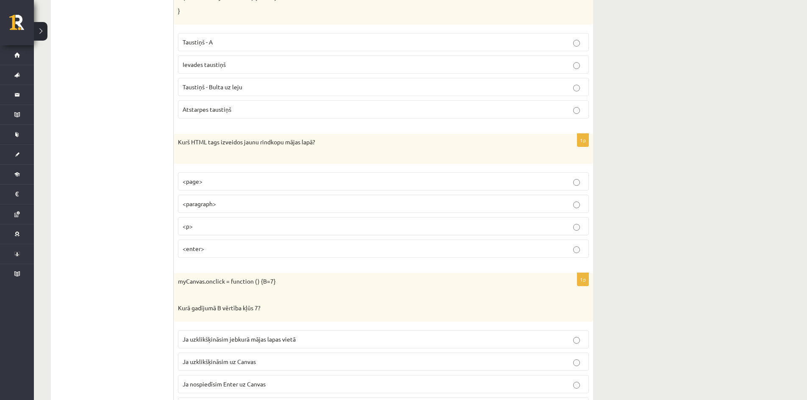
scroll to position [4118, 0]
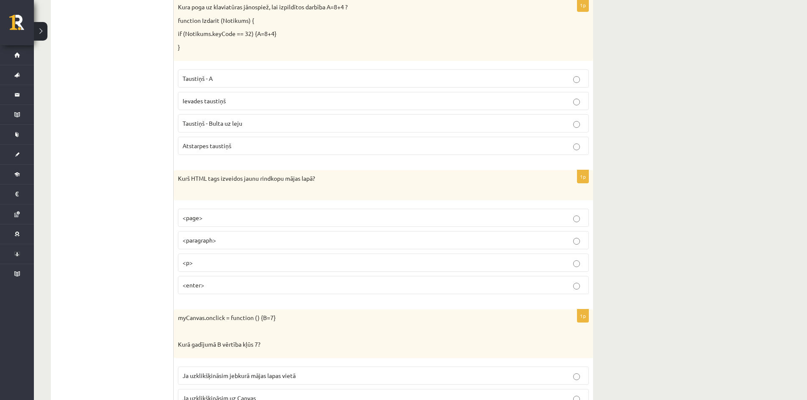
drag, startPoint x: 222, startPoint y: 148, endPoint x: 218, endPoint y: 232, distance: 84.4
click at [221, 150] on p "Atstarpes taustiņš" at bounding box center [382, 145] width 401 height 9
click at [218, 264] on p "<p>" at bounding box center [382, 262] width 401 height 9
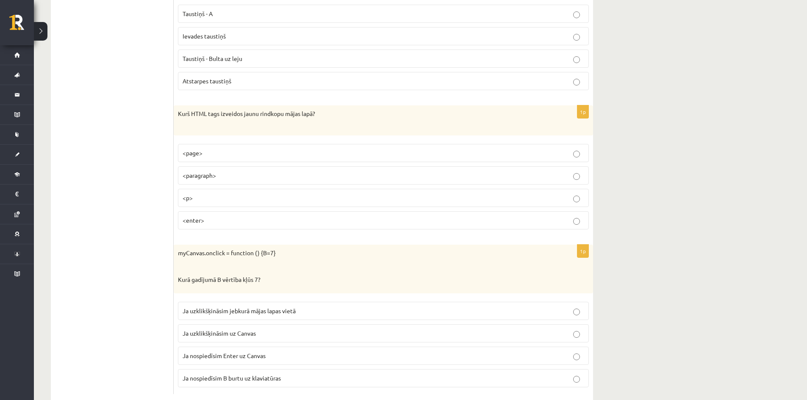
scroll to position [4202, 0]
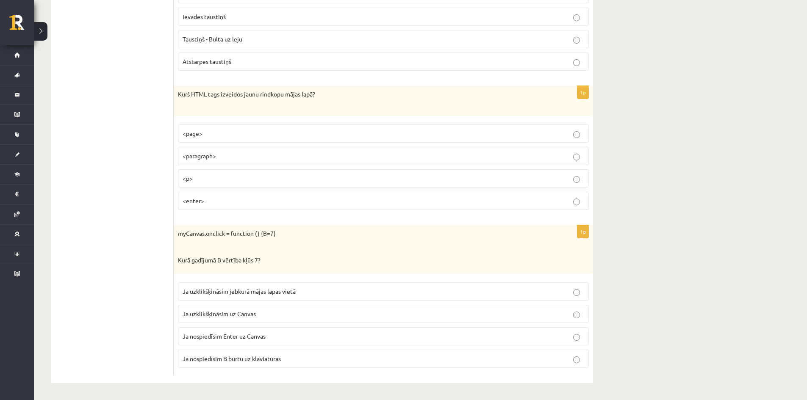
click at [224, 296] on label "Ja uzklikšķināsim jebkurā mājas lapas vietā" at bounding box center [383, 291] width 411 height 18
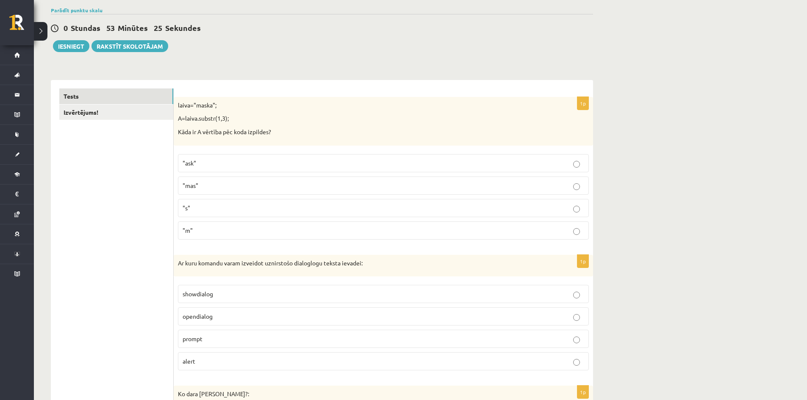
scroll to position [0, 0]
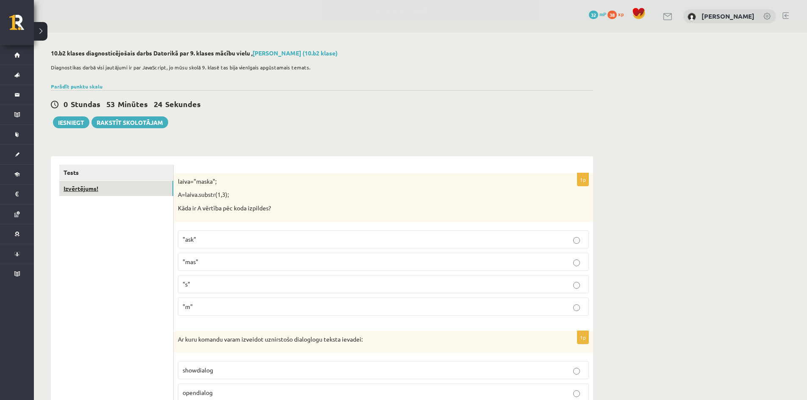
click at [129, 193] on link "Izvērtējums!" at bounding box center [116, 189] width 114 height 16
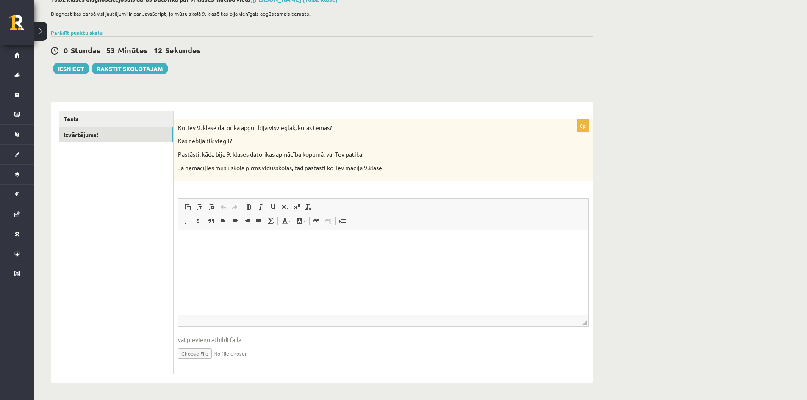
scroll to position [54, 0]
click at [257, 249] on html at bounding box center [383, 243] width 410 height 26
click at [271, 246] on p "**********" at bounding box center [383, 243] width 393 height 9
click at [268, 245] on p "**********" at bounding box center [383, 243] width 393 height 9
click at [270, 245] on p "**********" at bounding box center [383, 243] width 393 height 9
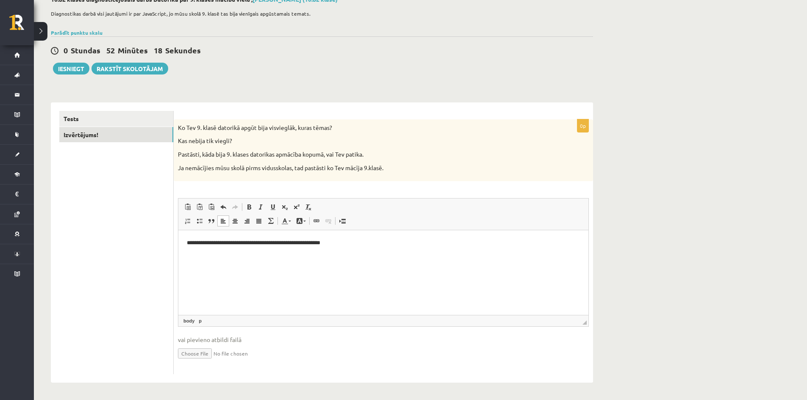
click at [344, 243] on p "**********" at bounding box center [383, 243] width 393 height 9
click at [100, 119] on link "Tests" at bounding box center [116, 119] width 114 height 16
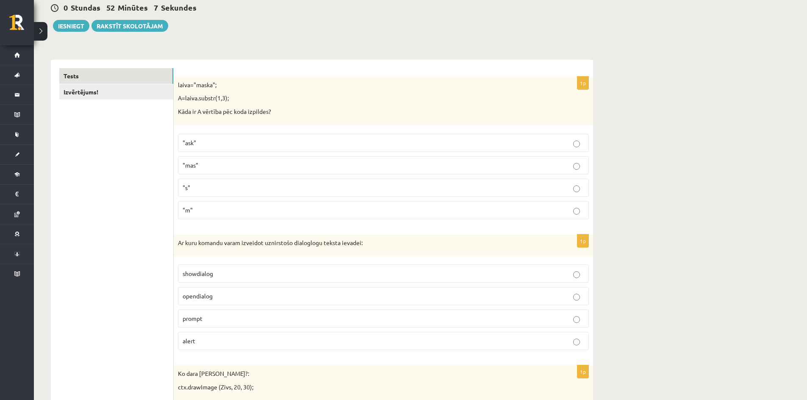
scroll to position [0, 0]
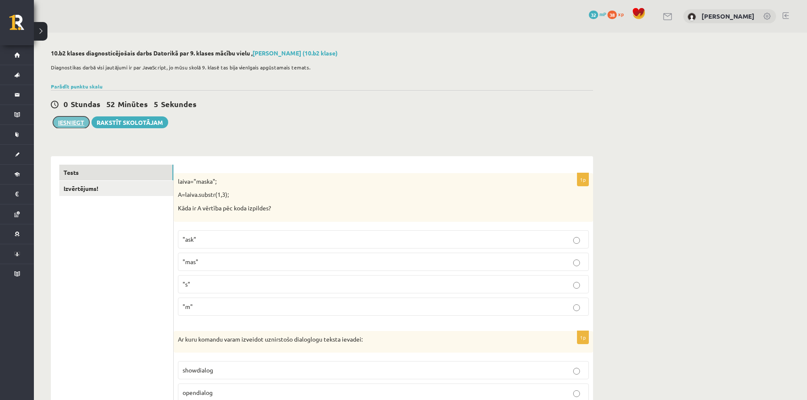
click at [72, 126] on button "Iesniegt" at bounding box center [71, 122] width 36 height 12
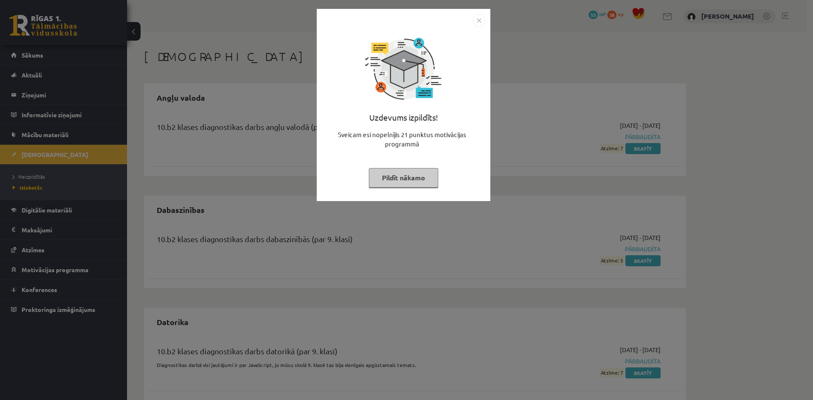
click at [481, 21] on img "Close" at bounding box center [478, 20] width 13 height 13
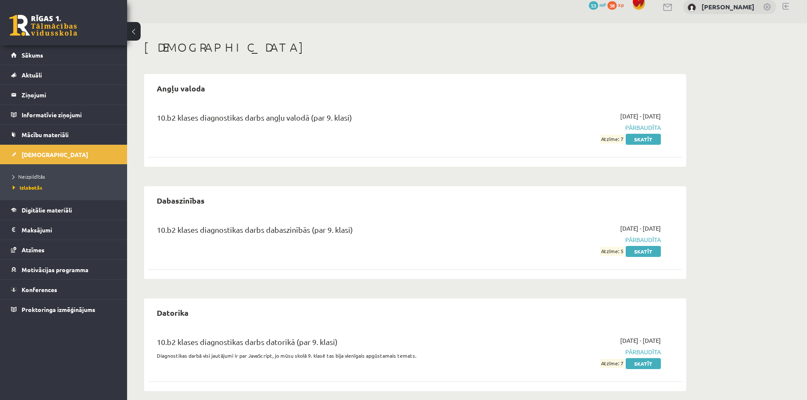
scroll to position [17, 0]
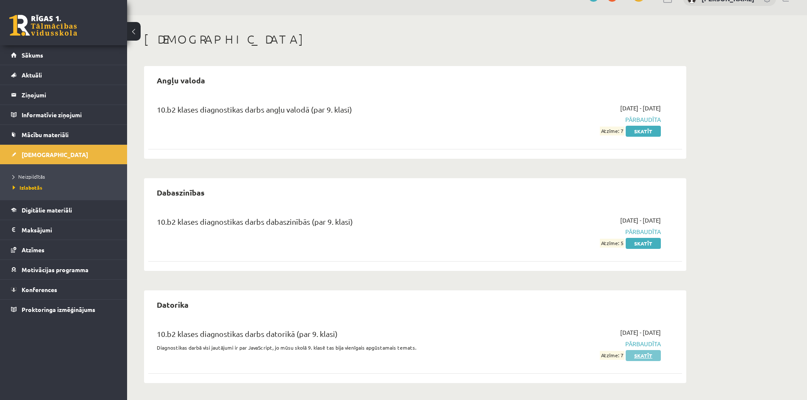
click at [647, 356] on link "Skatīt" at bounding box center [642, 355] width 35 height 11
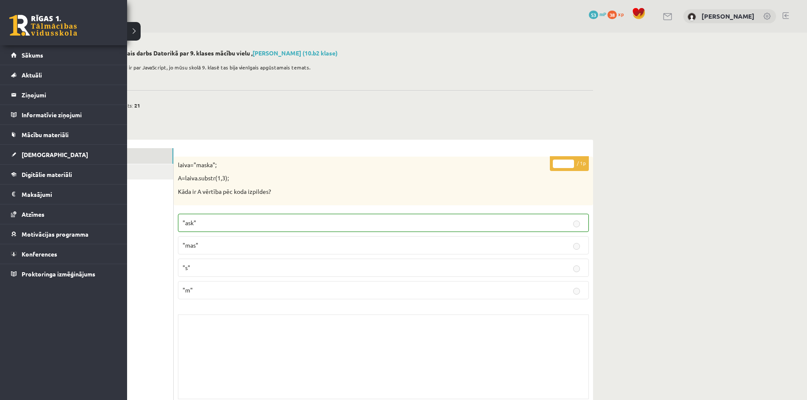
click at [18, 25] on link at bounding box center [43, 25] width 68 height 21
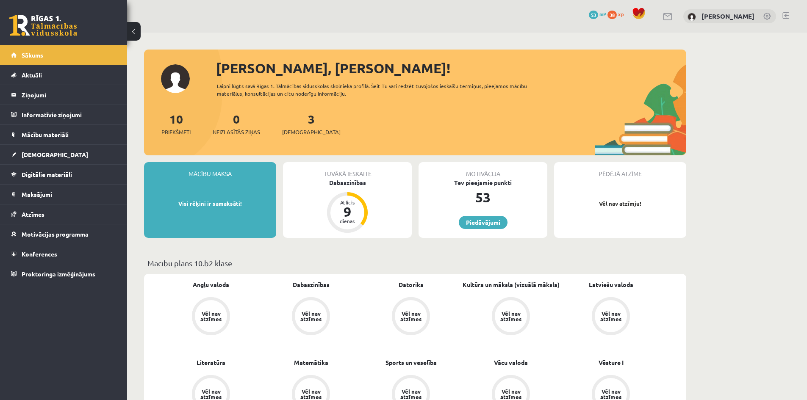
click at [613, 16] on span "38" at bounding box center [611, 15] width 9 height 8
